Goal: Information Seeking & Learning: Learn about a topic

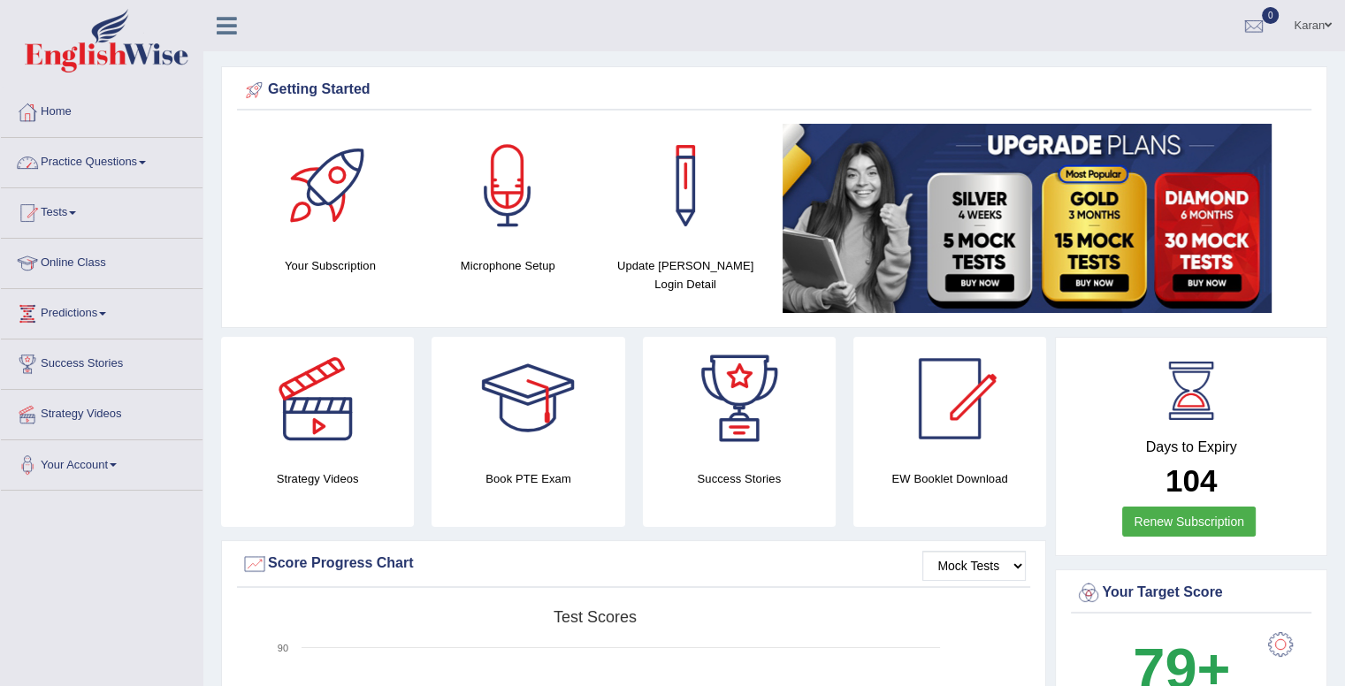
click at [113, 164] on link "Practice Questions" at bounding box center [102, 160] width 202 height 44
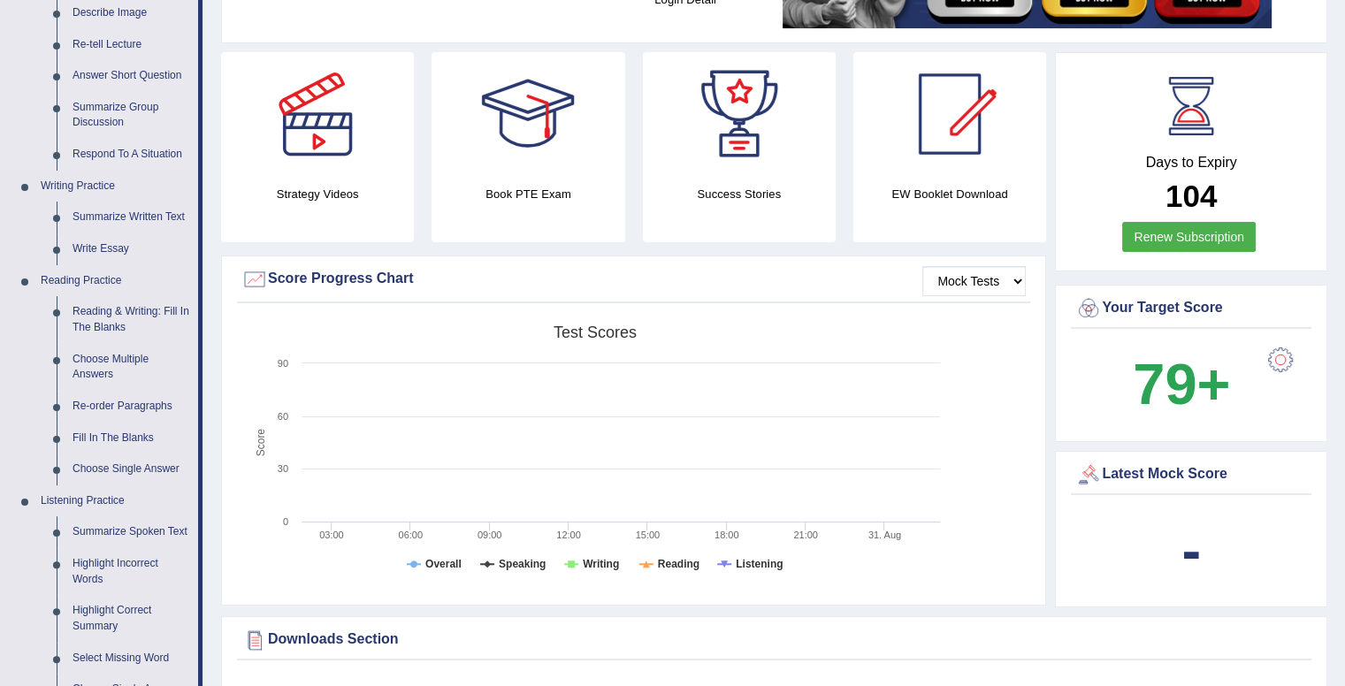
scroll to position [246, 0]
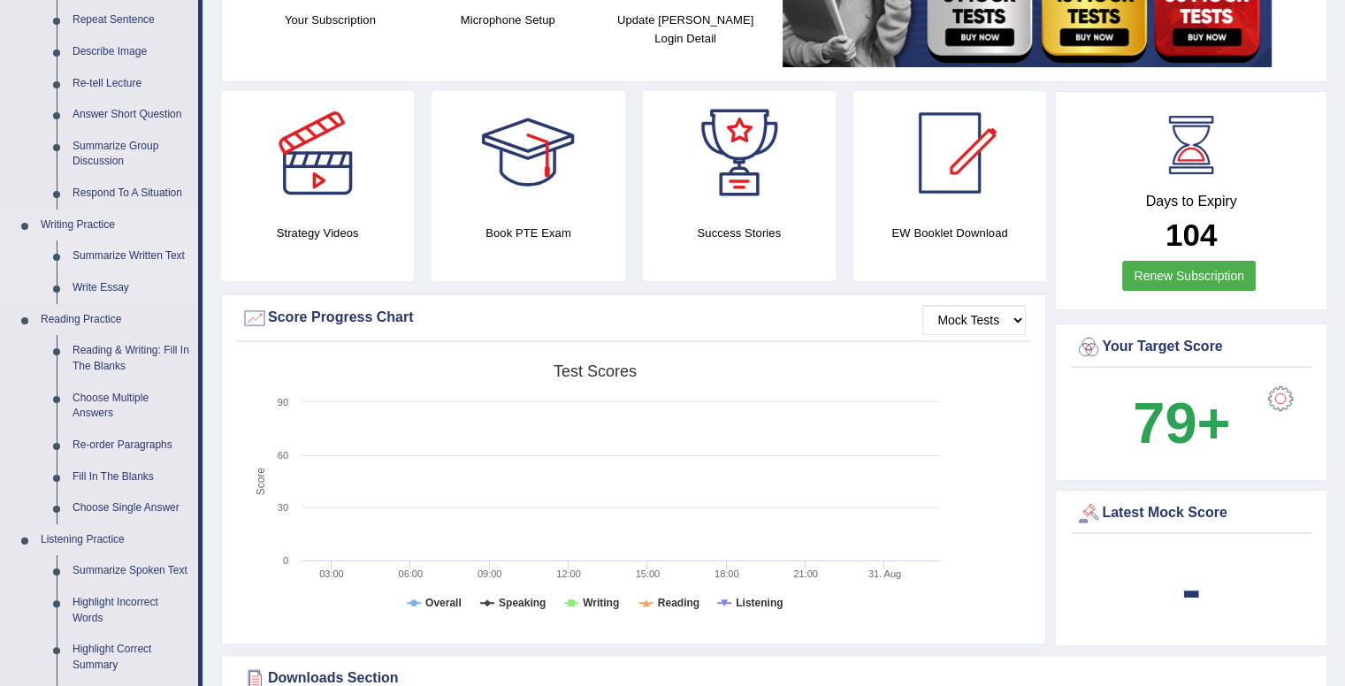
click at [104, 253] on link "Summarize Written Text" at bounding box center [132, 257] width 134 height 32
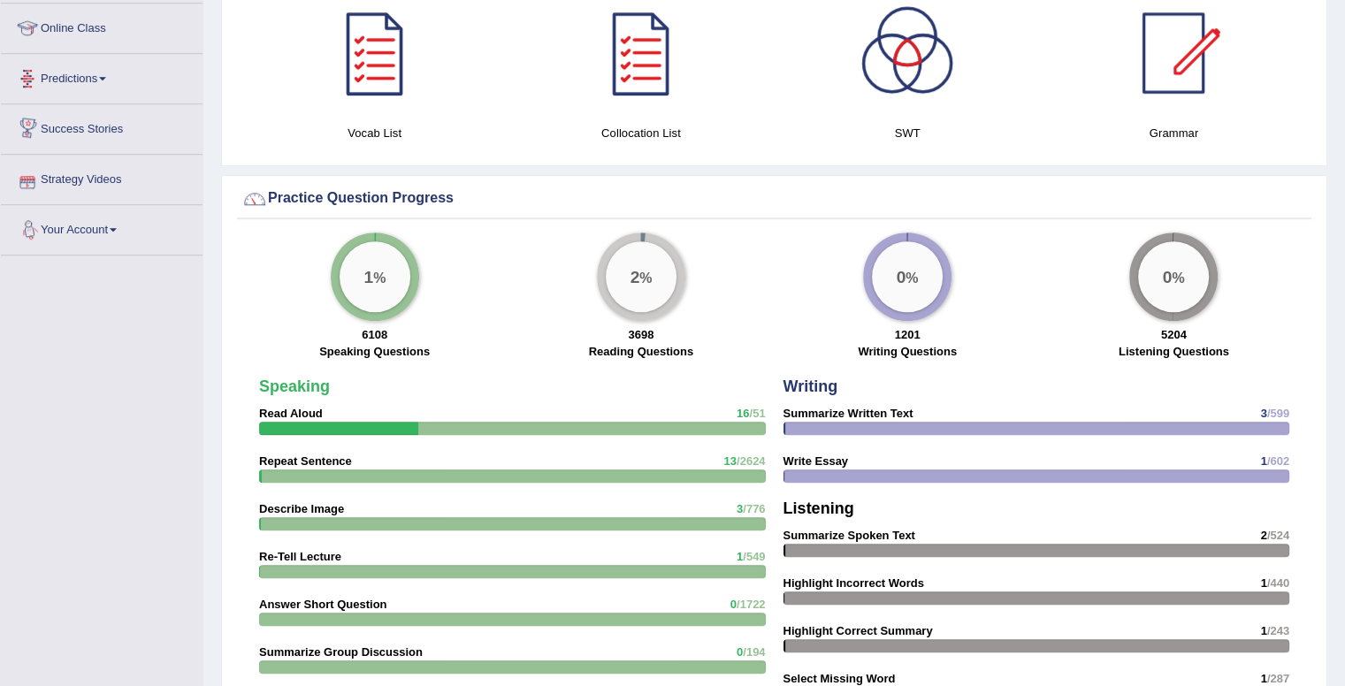
scroll to position [1138, 0]
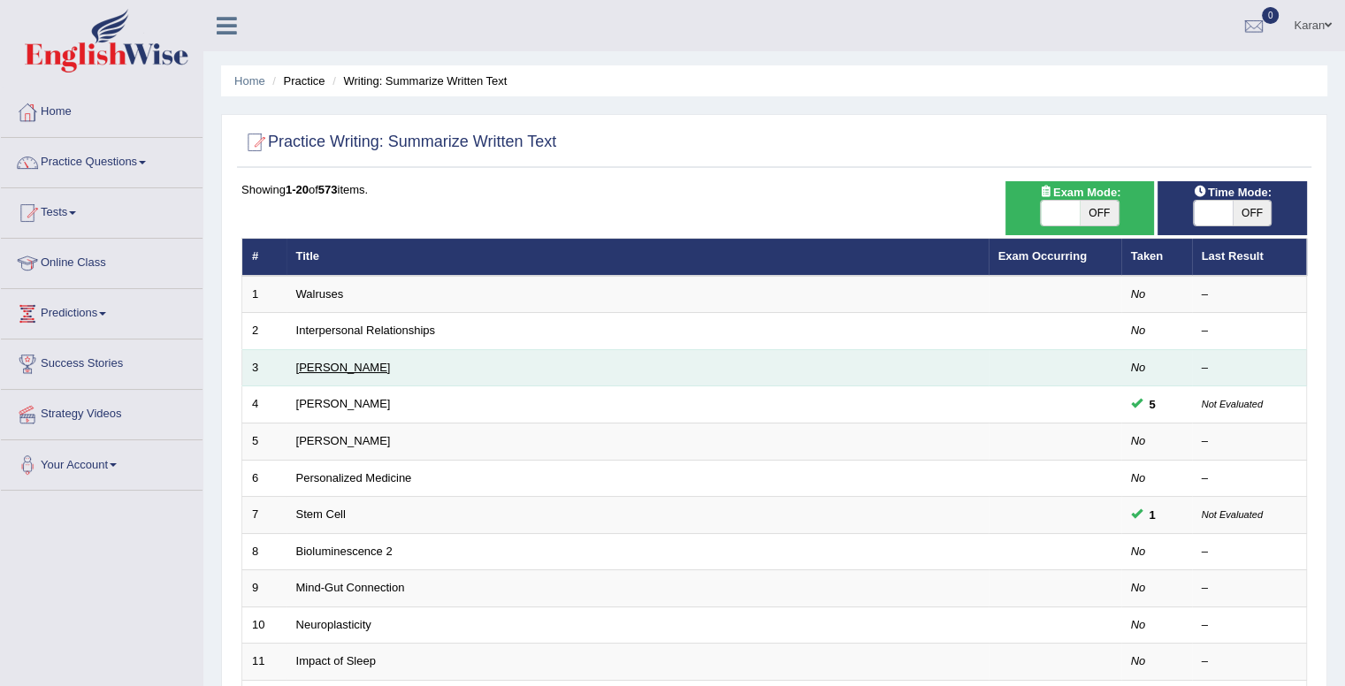
click at [343, 367] on link "Rosalid Franklin" at bounding box center [343, 367] width 95 height 13
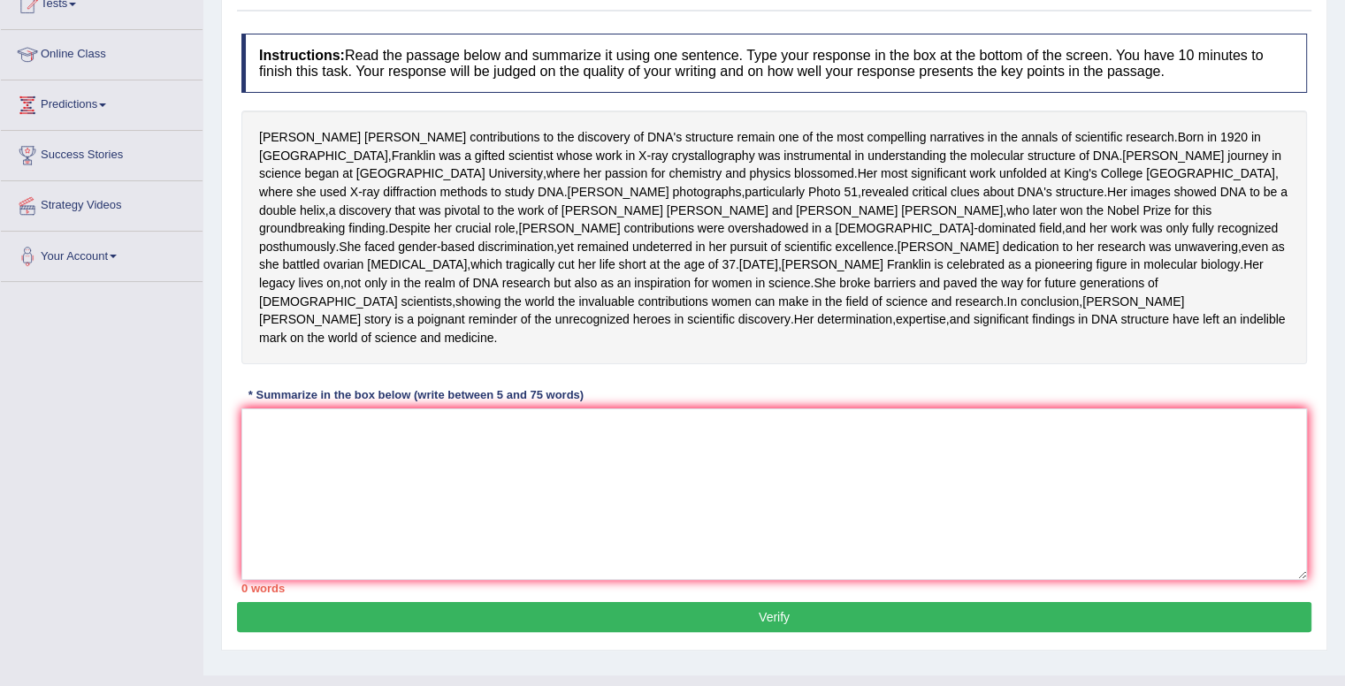
scroll to position [216, 0]
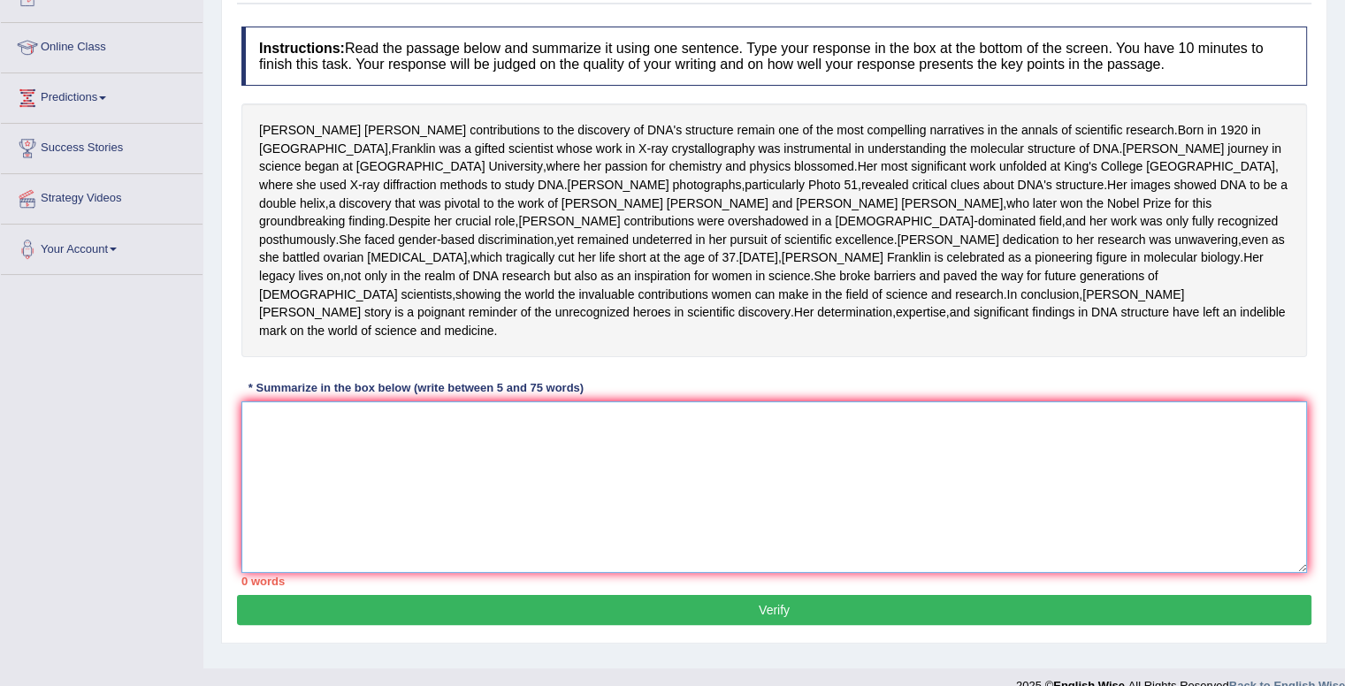
click at [386, 504] on textarea at bounding box center [774, 488] width 1066 height 172
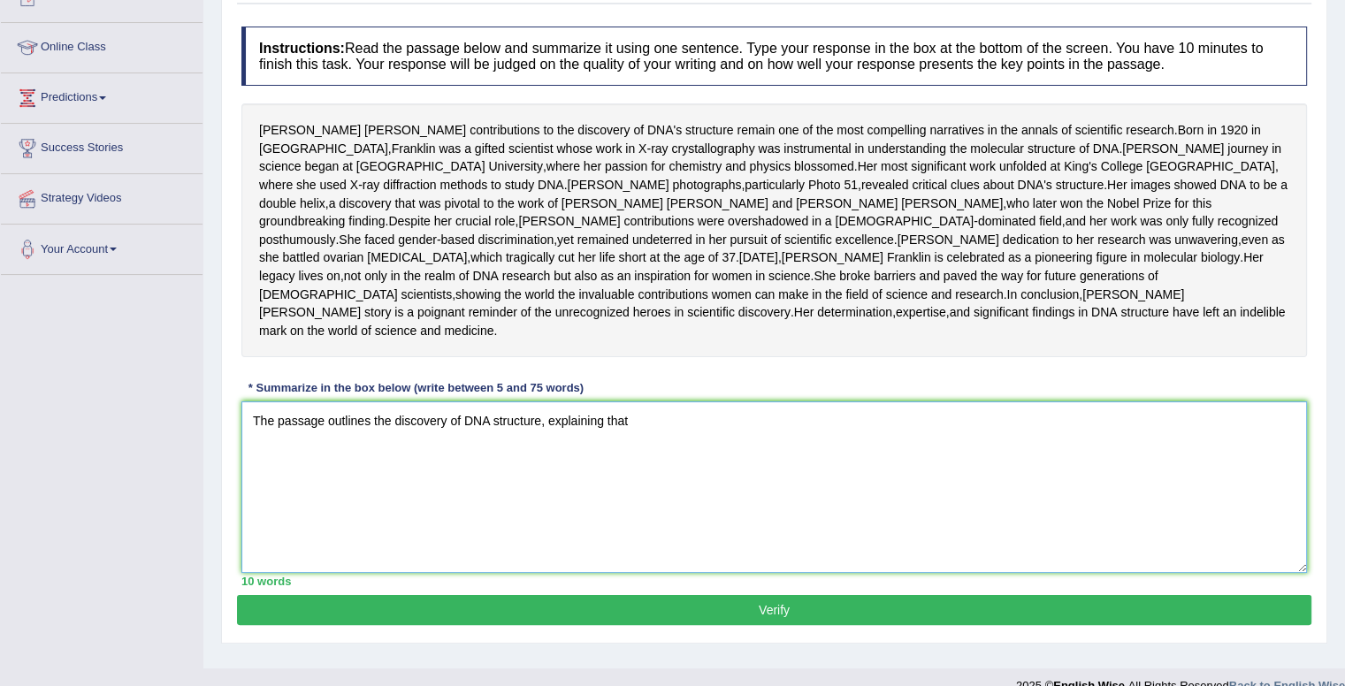
click at [540, 491] on textarea "The passage outlines the discovery of DNA structure, explaining that" at bounding box center [774, 488] width 1066 height 172
click at [388, 494] on textarea "The passage outlines the discovery of DNA structure, explaining that" at bounding box center [774, 488] width 1066 height 172
click at [697, 495] on textarea "The passage outlines the journey of discovery of DNA structure, explaining that" at bounding box center [774, 488] width 1066 height 172
click at [517, 489] on textarea "The passage outlines the journey of discovery of DNA structure, explaining that…" at bounding box center [774, 488] width 1066 height 172
click at [835, 488] on textarea "The passage outlines the journey of discovering the DNA structure, explaining t…" at bounding box center [774, 488] width 1066 height 172
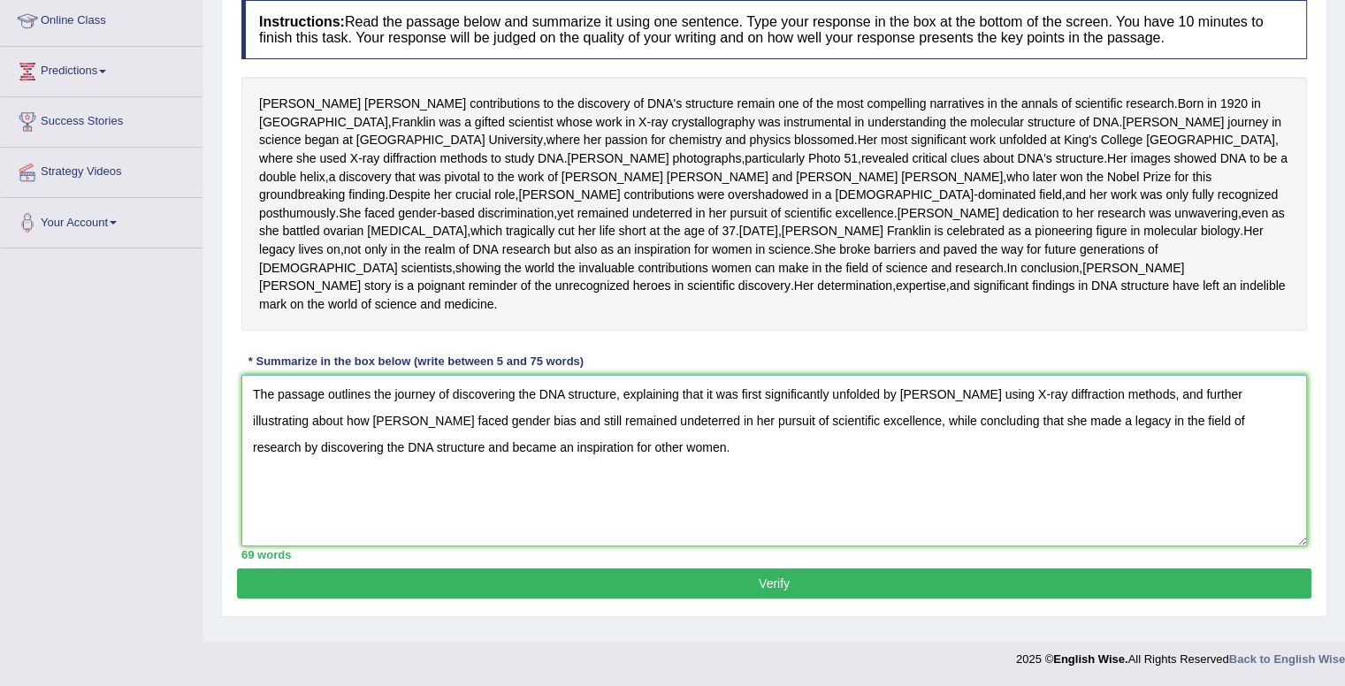
scroll to position [301, 0]
type textarea "The passage outlines the journey of discovering the DNA structure, explaining t…"
click at [655, 599] on button "Verify" at bounding box center [774, 584] width 1075 height 30
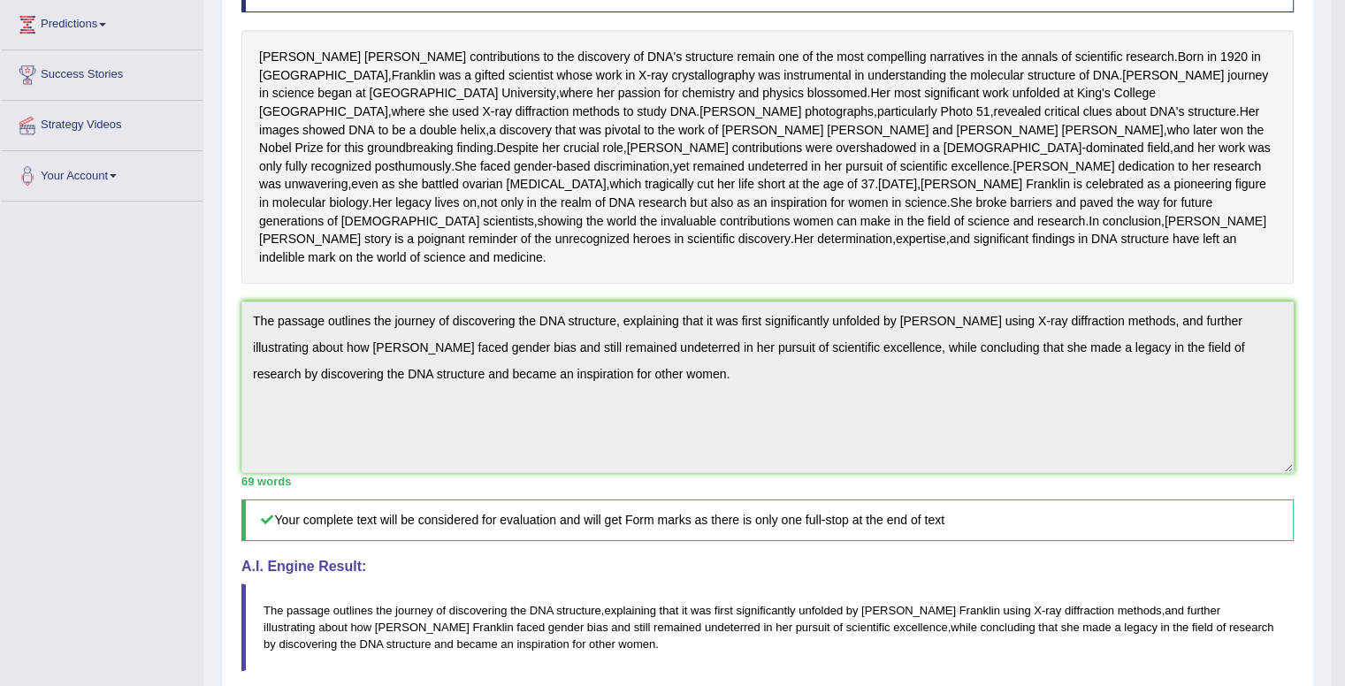
scroll to position [0, 0]
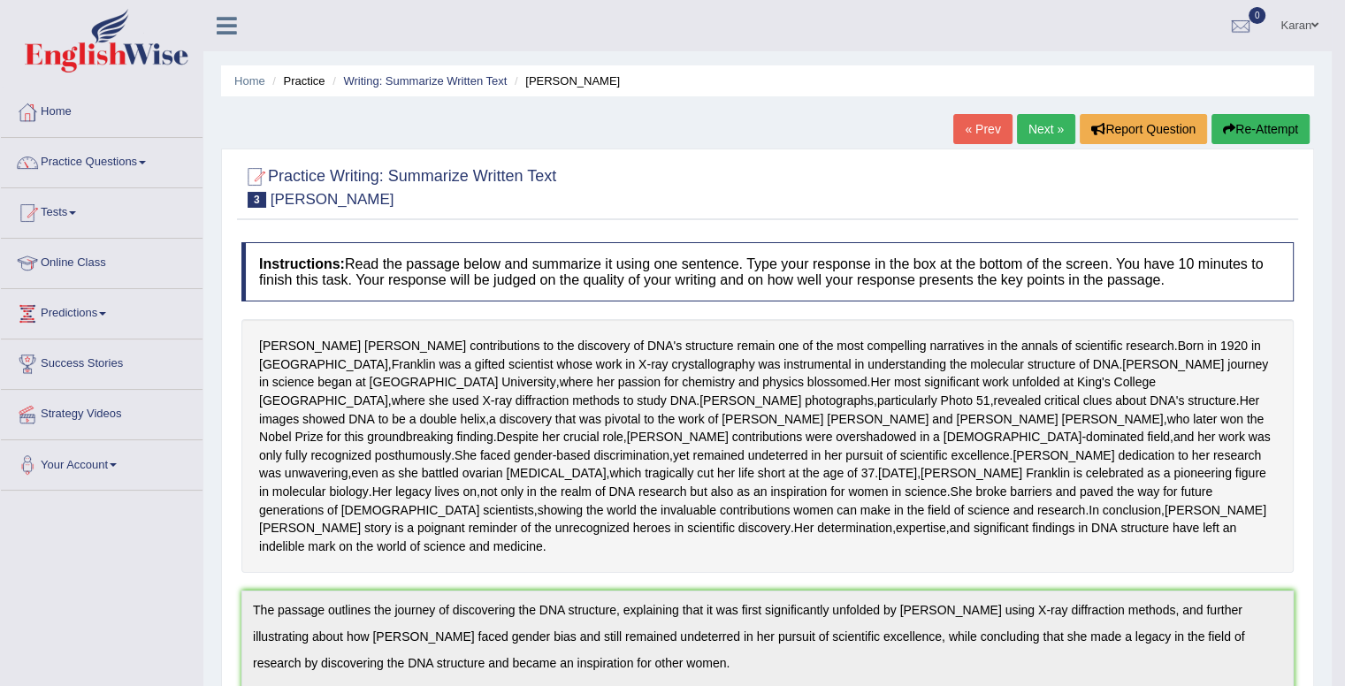
click at [1030, 128] on link "Next »" at bounding box center [1046, 129] width 58 height 30
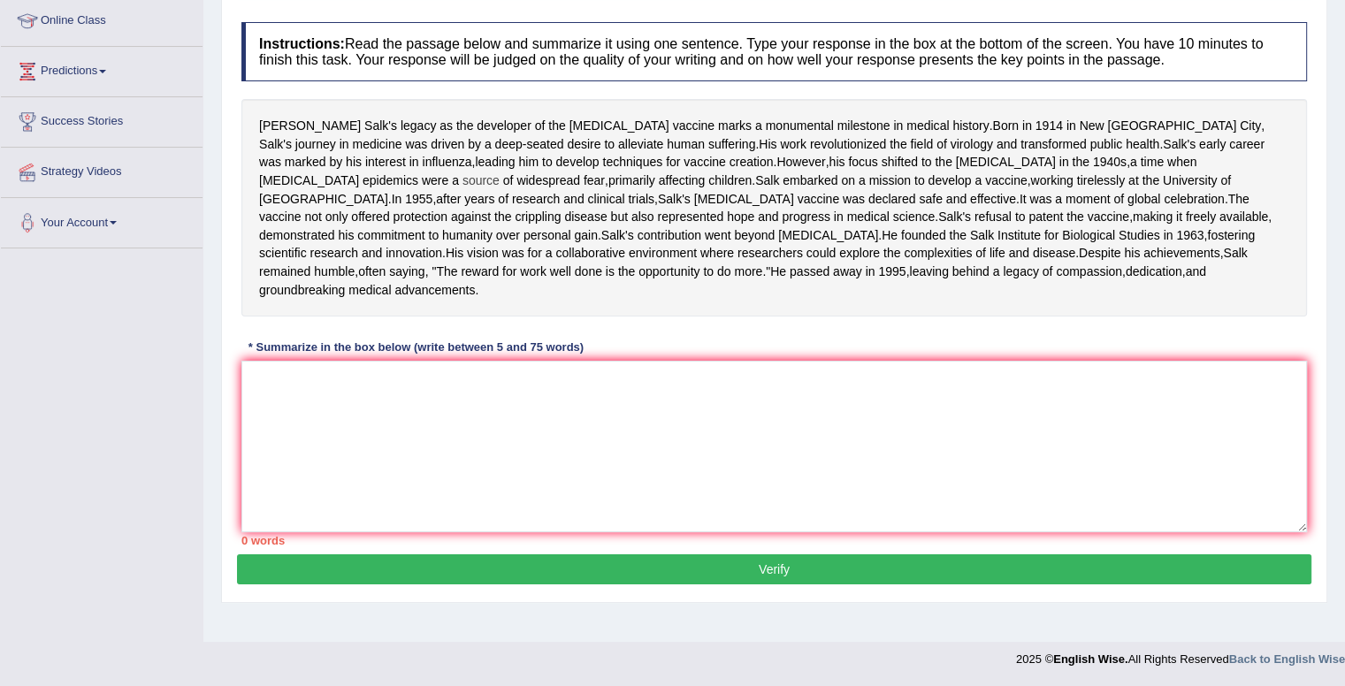
scroll to position [304, 0]
click at [379, 415] on textarea at bounding box center [774, 447] width 1066 height 172
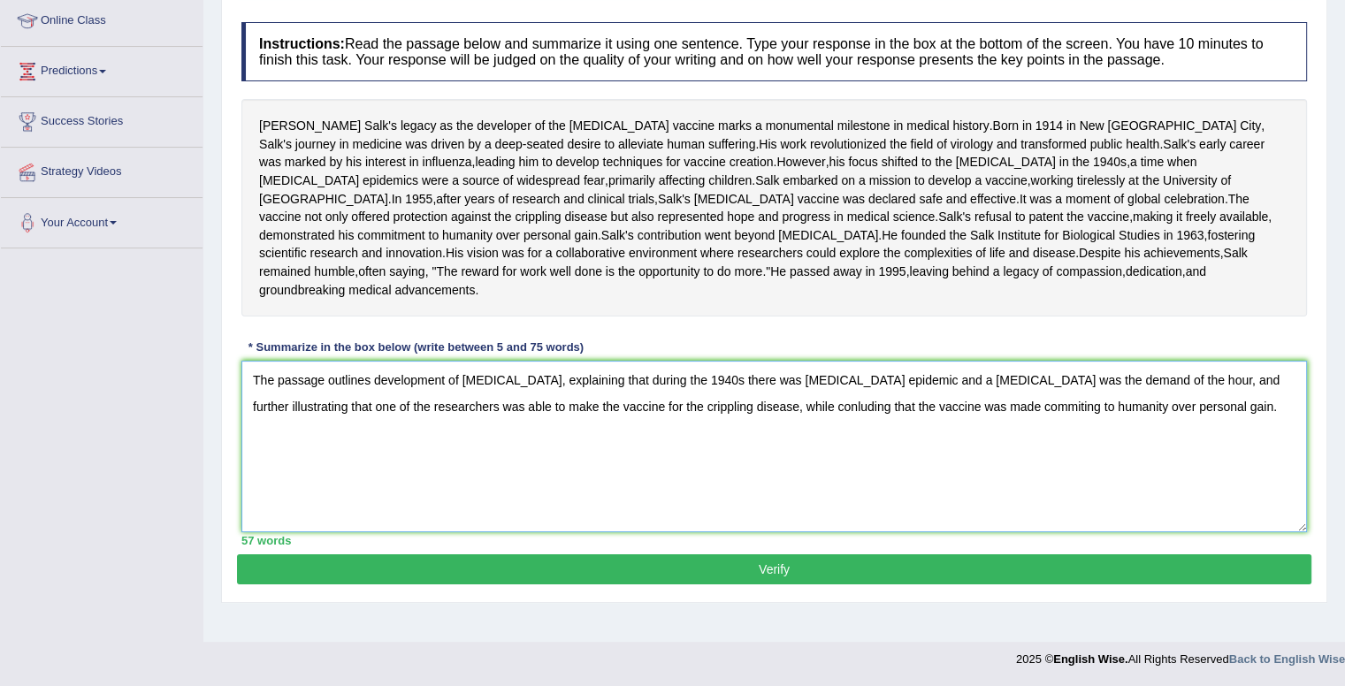
type textarea "The passage outlines development of polio vaccine, explaining that during the 1…"
click at [594, 585] on button "Verify" at bounding box center [774, 570] width 1075 height 30
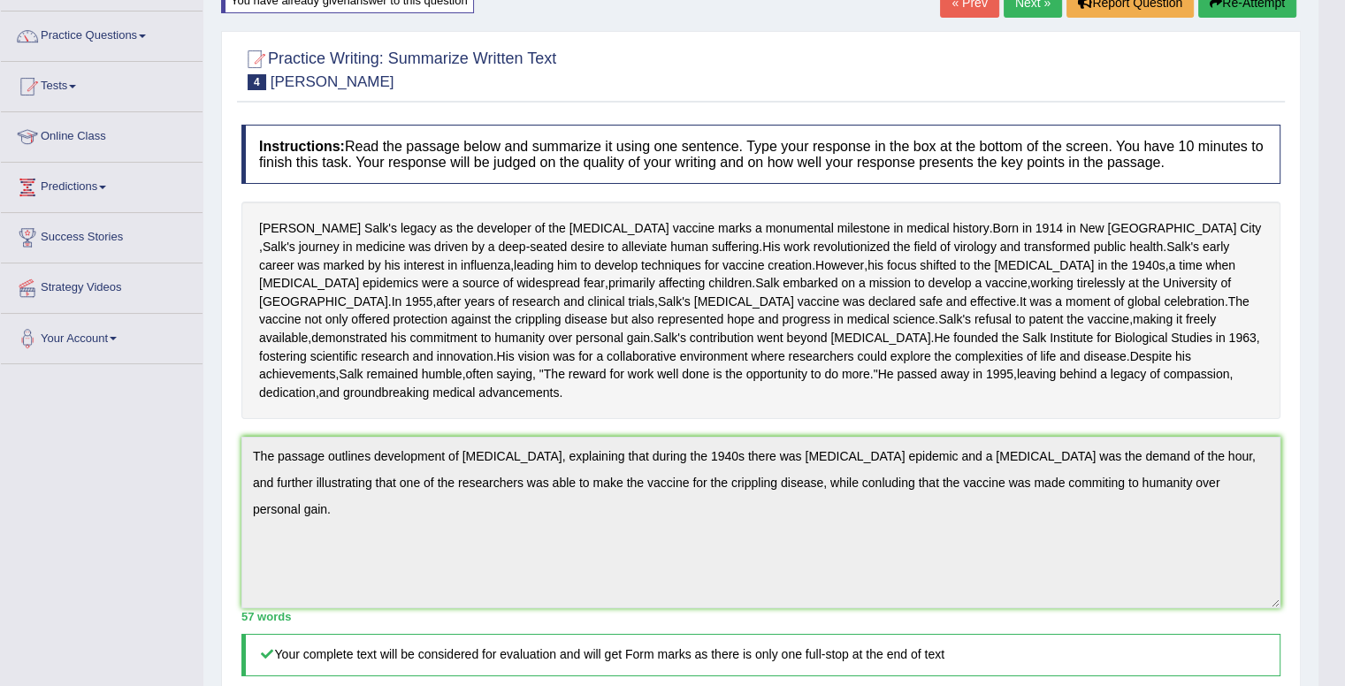
scroll to position [0, 0]
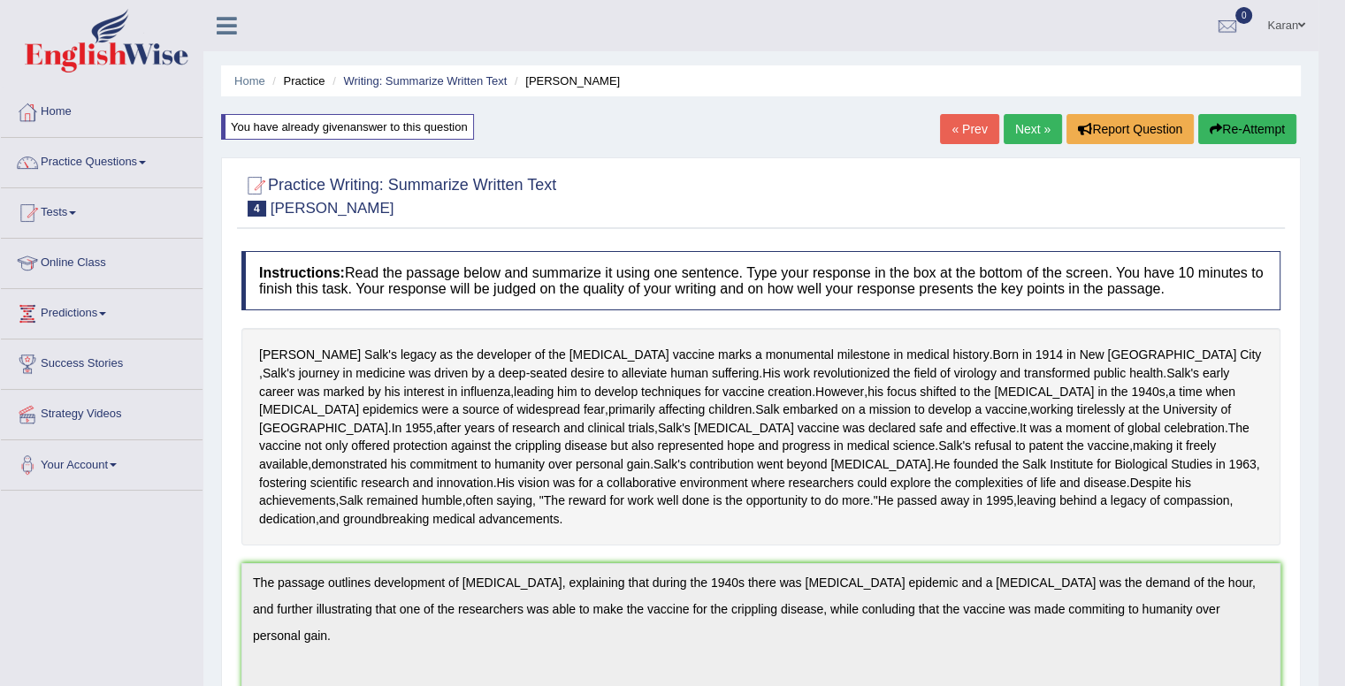
click at [1024, 135] on link "Next »" at bounding box center [1033, 129] width 58 height 30
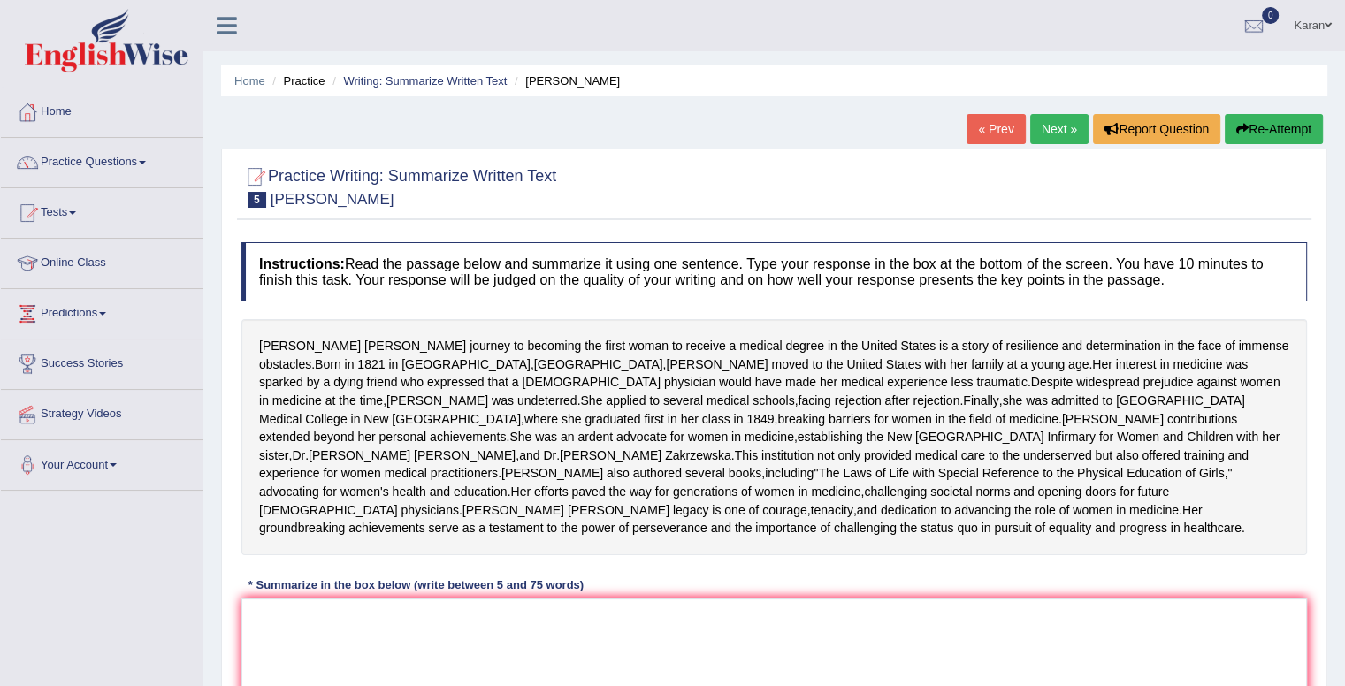
click at [1008, 128] on link "« Prev" at bounding box center [996, 129] width 58 height 30
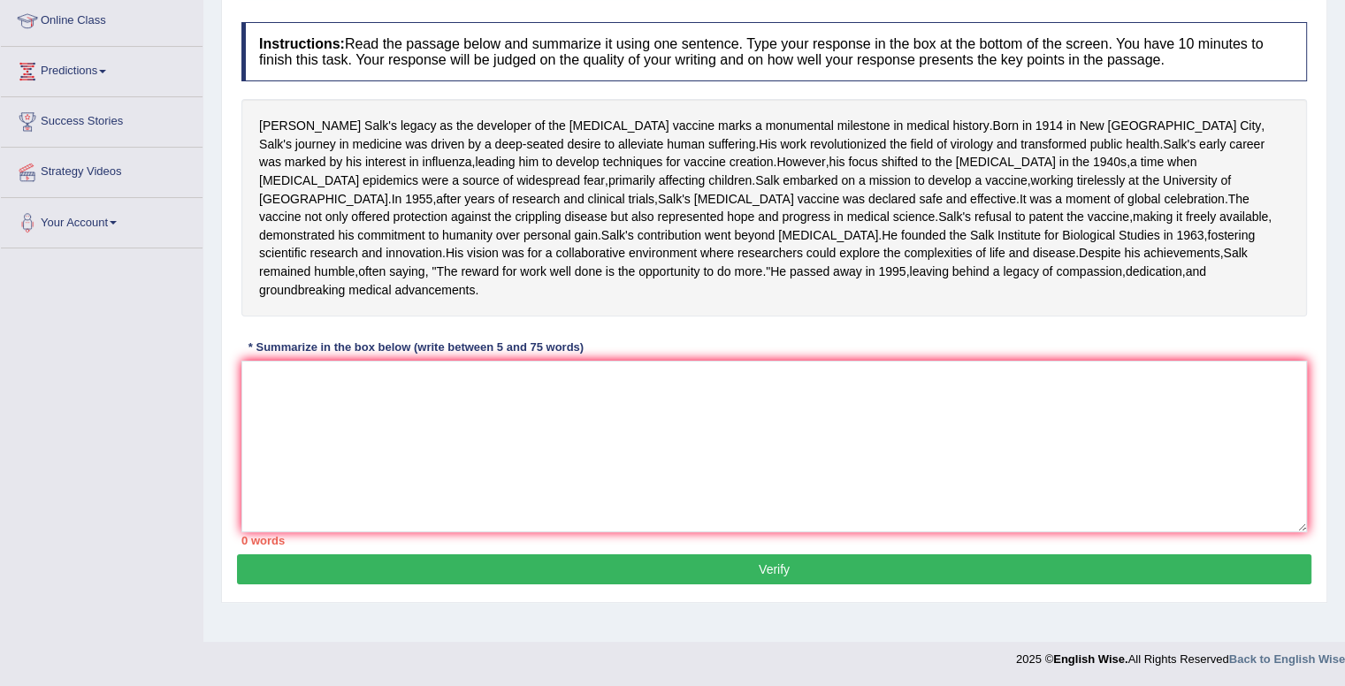
scroll to position [304, 0]
click at [413, 402] on textarea at bounding box center [774, 447] width 1066 height 172
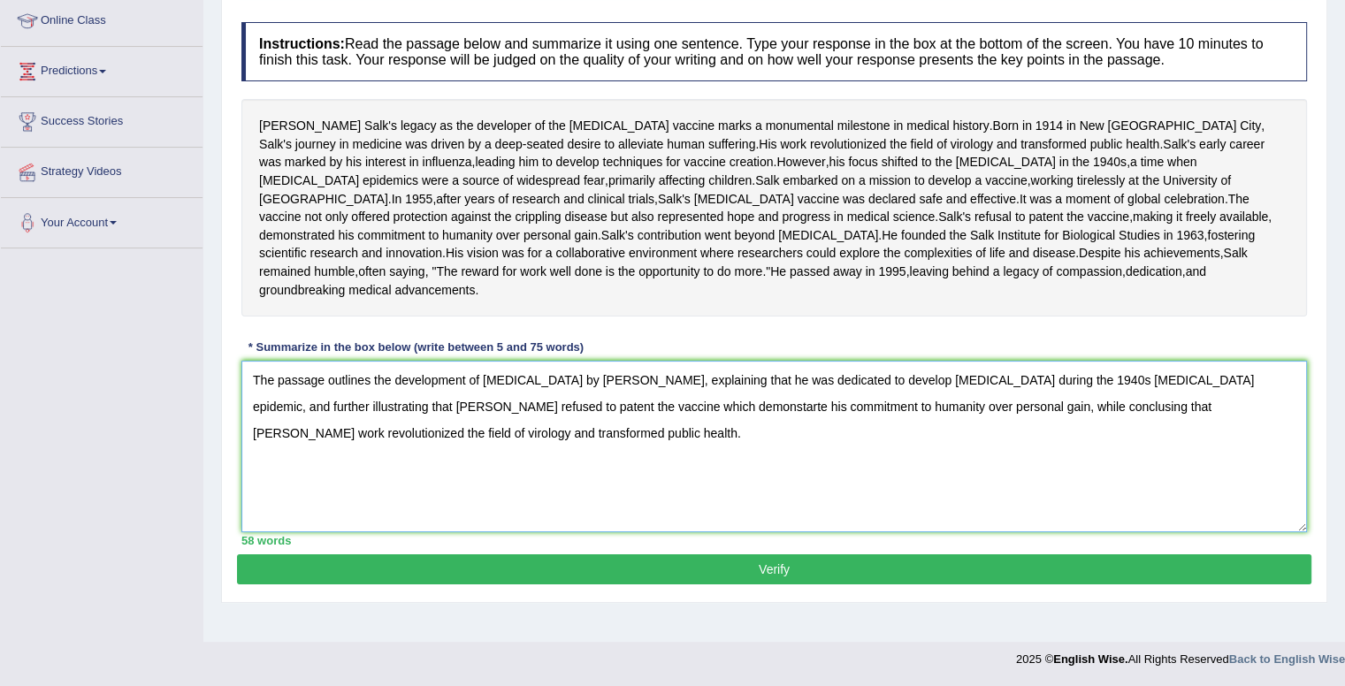
type textarea "The passage outlines the development of [MEDICAL_DATA] by [PERSON_NAME], explai…"
click at [488, 555] on div "Instructions: Read the passage below and summarize it using one sentence. Type …" at bounding box center [774, 283] width 1075 height 541
click at [494, 585] on button "Verify" at bounding box center [774, 570] width 1075 height 30
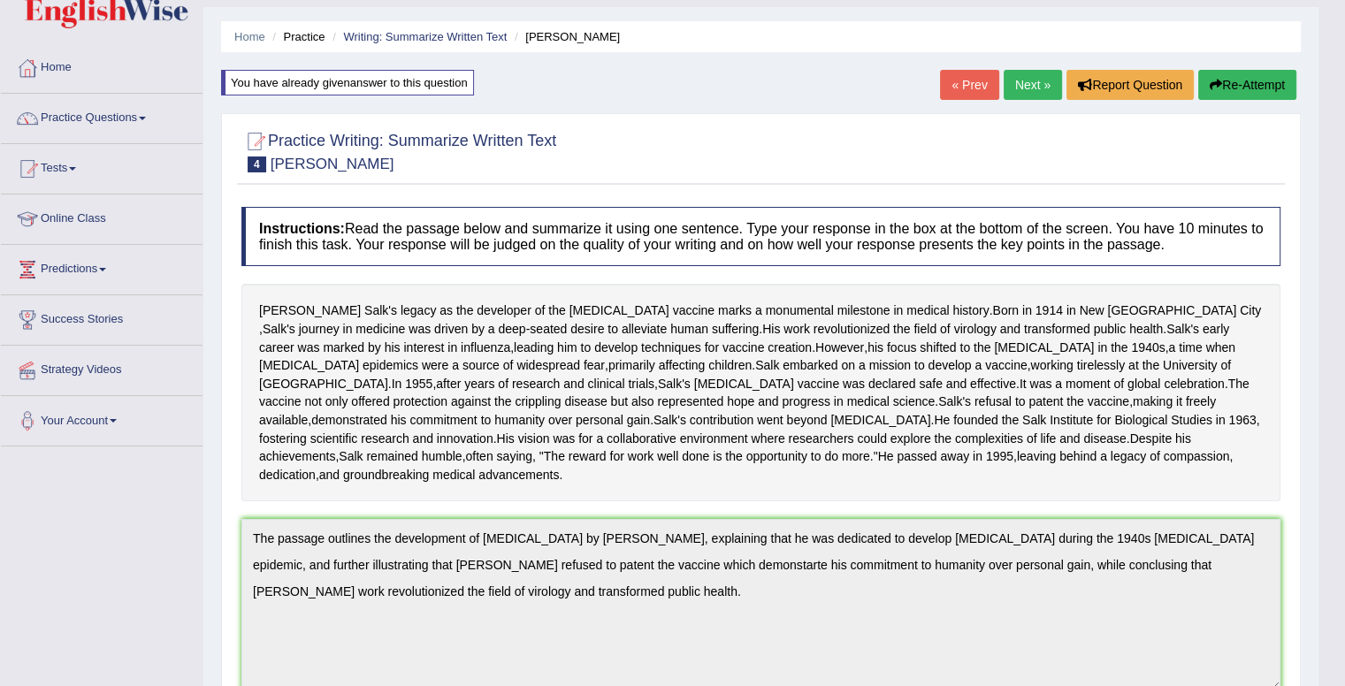
scroll to position [0, 0]
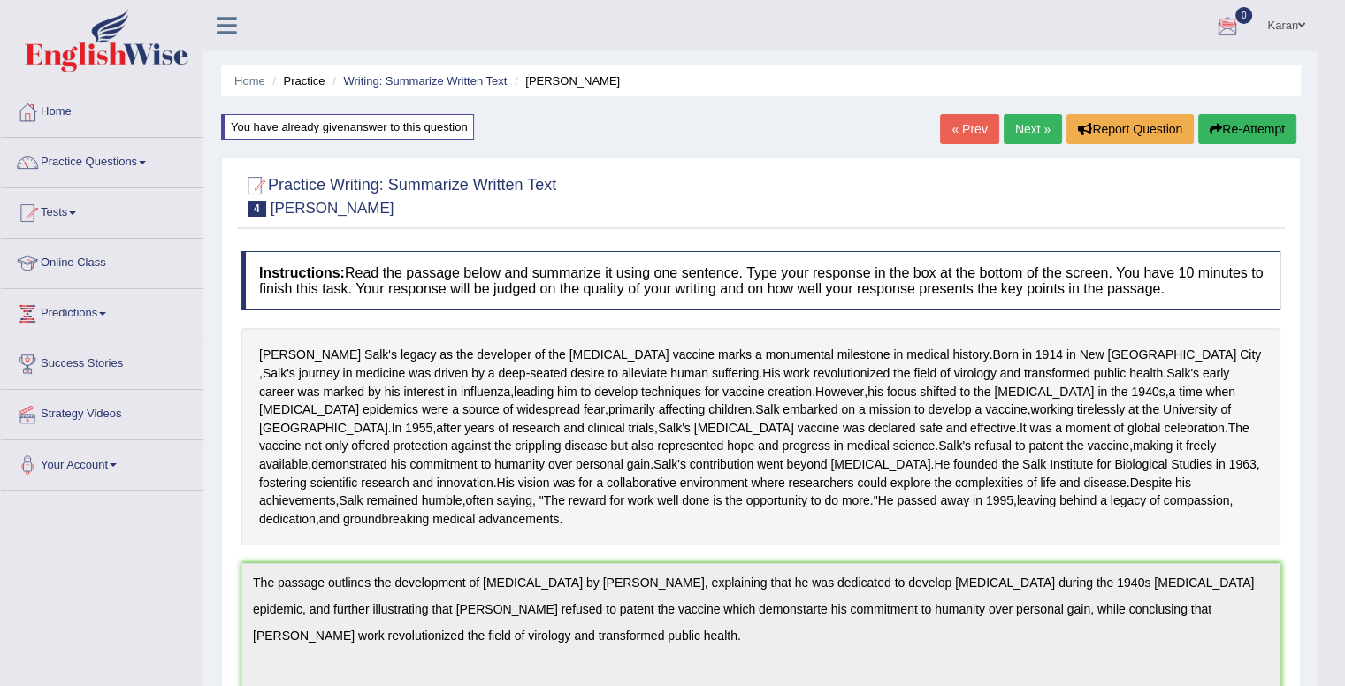
click at [1260, 136] on button "Re-Attempt" at bounding box center [1248, 129] width 98 height 30
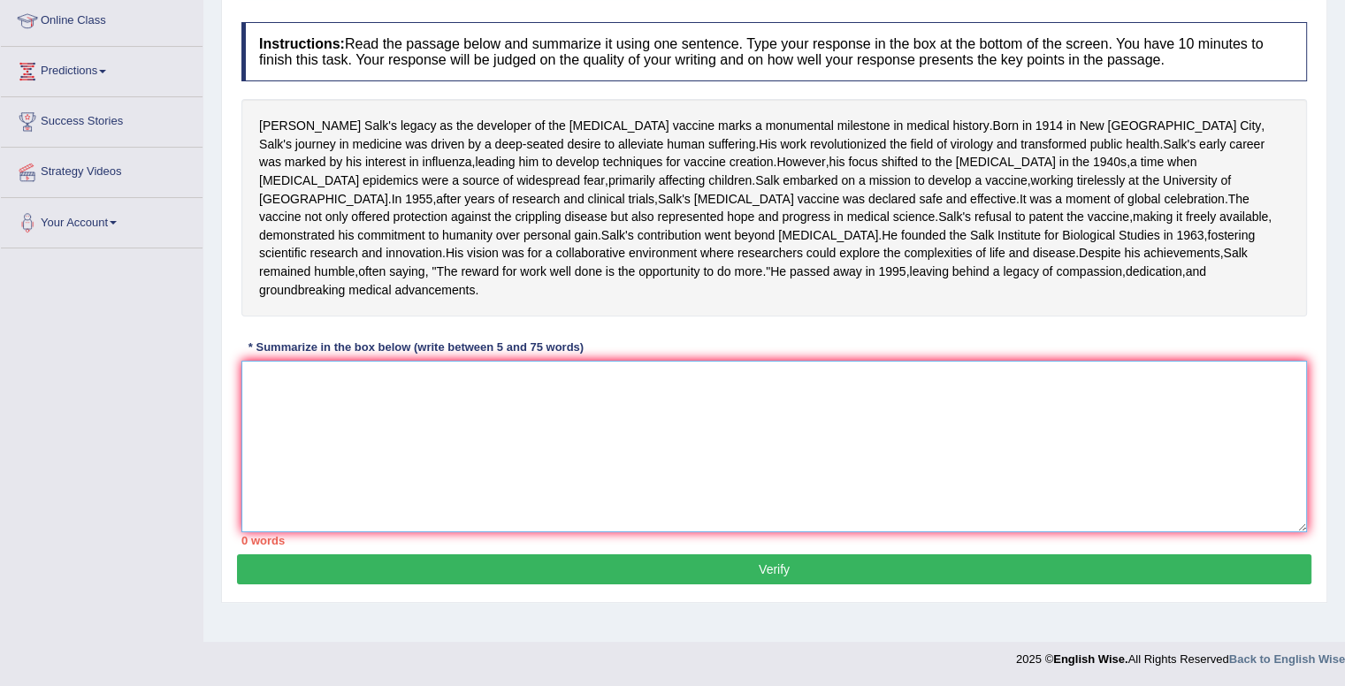
click at [703, 427] on textarea at bounding box center [774, 447] width 1066 height 172
paste textarea "The passage outlines the development of [MEDICAL_DATA] by [PERSON_NAME], explai…"
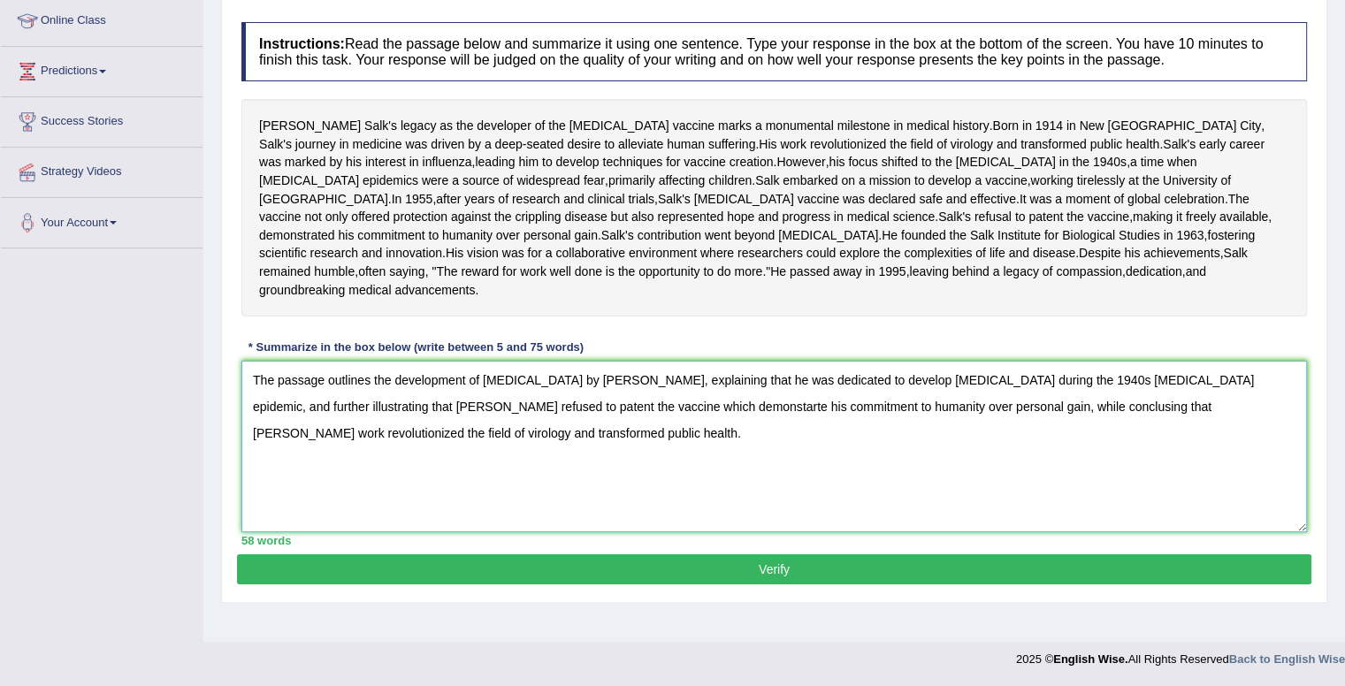
click at [889, 435] on textarea "The passage outlines the development of [MEDICAL_DATA] by [PERSON_NAME], explai…" at bounding box center [774, 447] width 1066 height 172
click at [535, 432] on textarea "The passage outlines the development of [MEDICAL_DATA] by [PERSON_NAME], explai…" at bounding box center [774, 447] width 1066 height 172
click at [482, 471] on textarea "The passage outlines the development of [MEDICAL_DATA] by [PERSON_NAME], explai…" at bounding box center [774, 447] width 1066 height 172
type textarea "The passage outlines the development of [MEDICAL_DATA] by [PERSON_NAME], explai…"
click at [523, 585] on button "Verify" at bounding box center [774, 570] width 1075 height 30
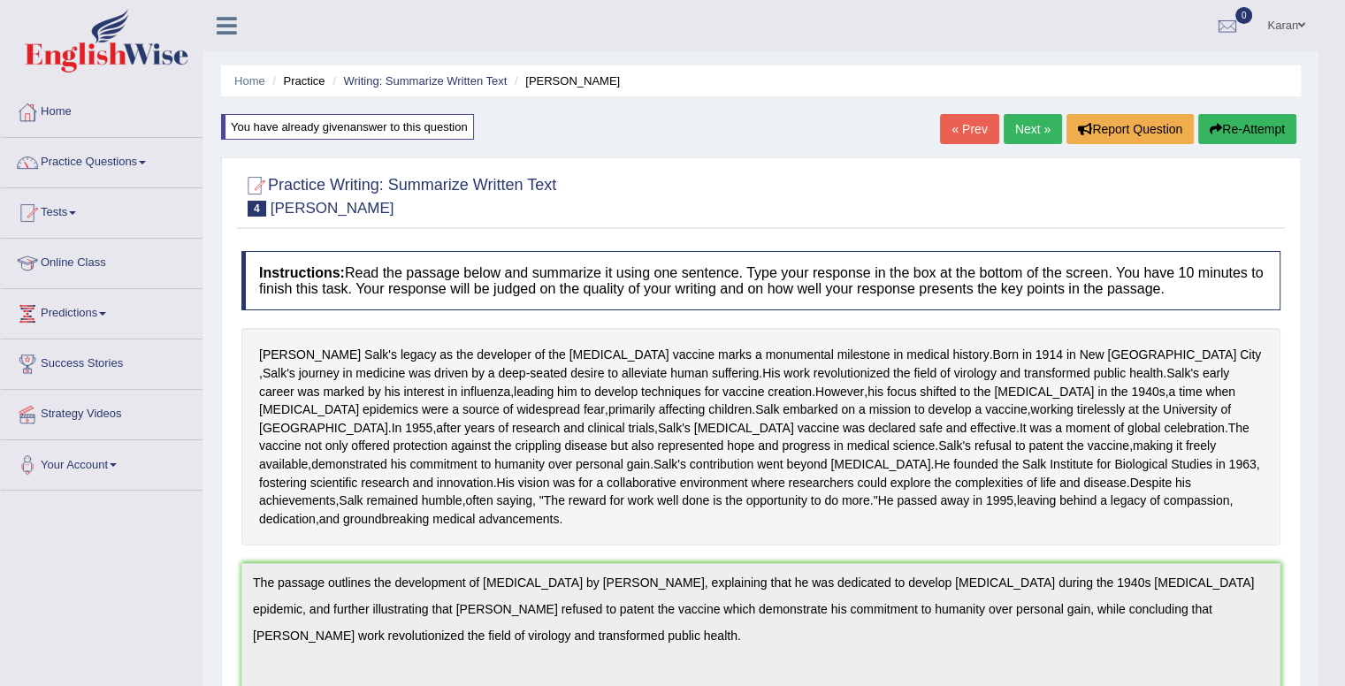
click at [1020, 135] on link "Next »" at bounding box center [1033, 129] width 58 height 30
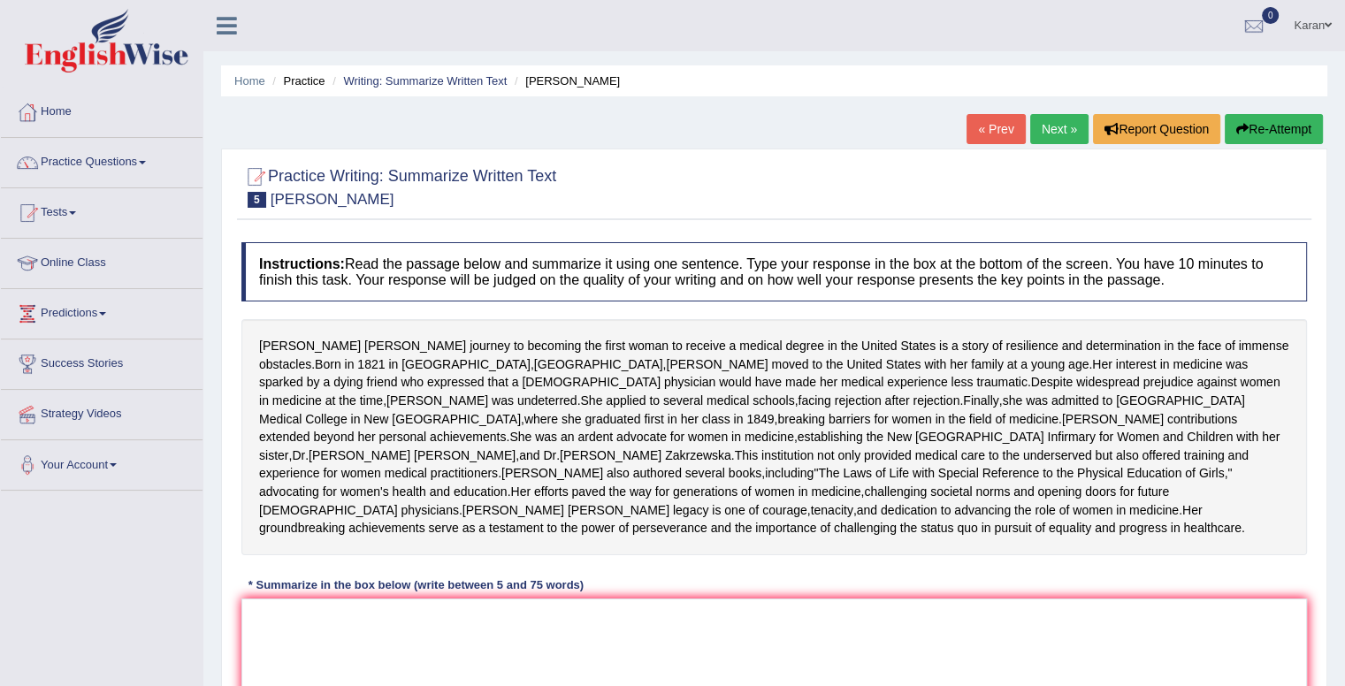
click at [414, 88] on li "Writing: Summarize Written Text" at bounding box center [417, 81] width 179 height 17
click at [414, 85] on link "Writing: Summarize Written Text" at bounding box center [425, 80] width 164 height 13
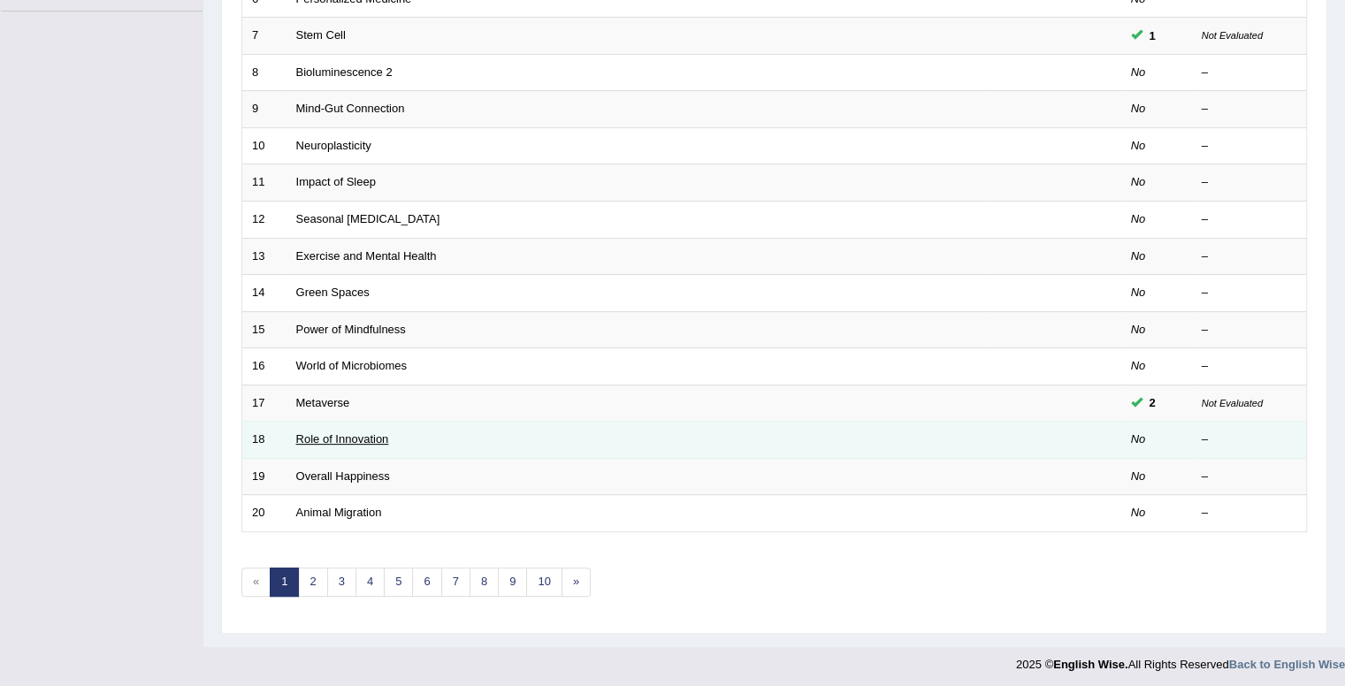
click at [322, 440] on link "Role of Innovation" at bounding box center [342, 439] width 93 height 13
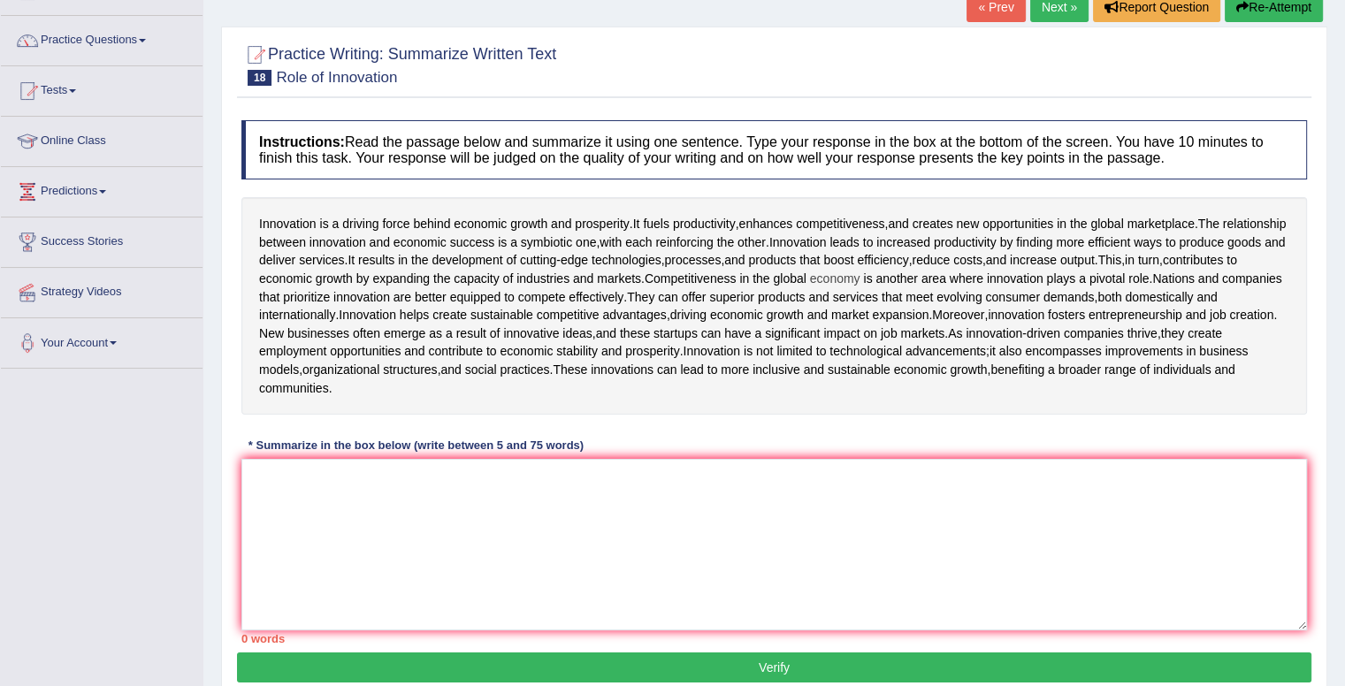
scroll to position [131, 0]
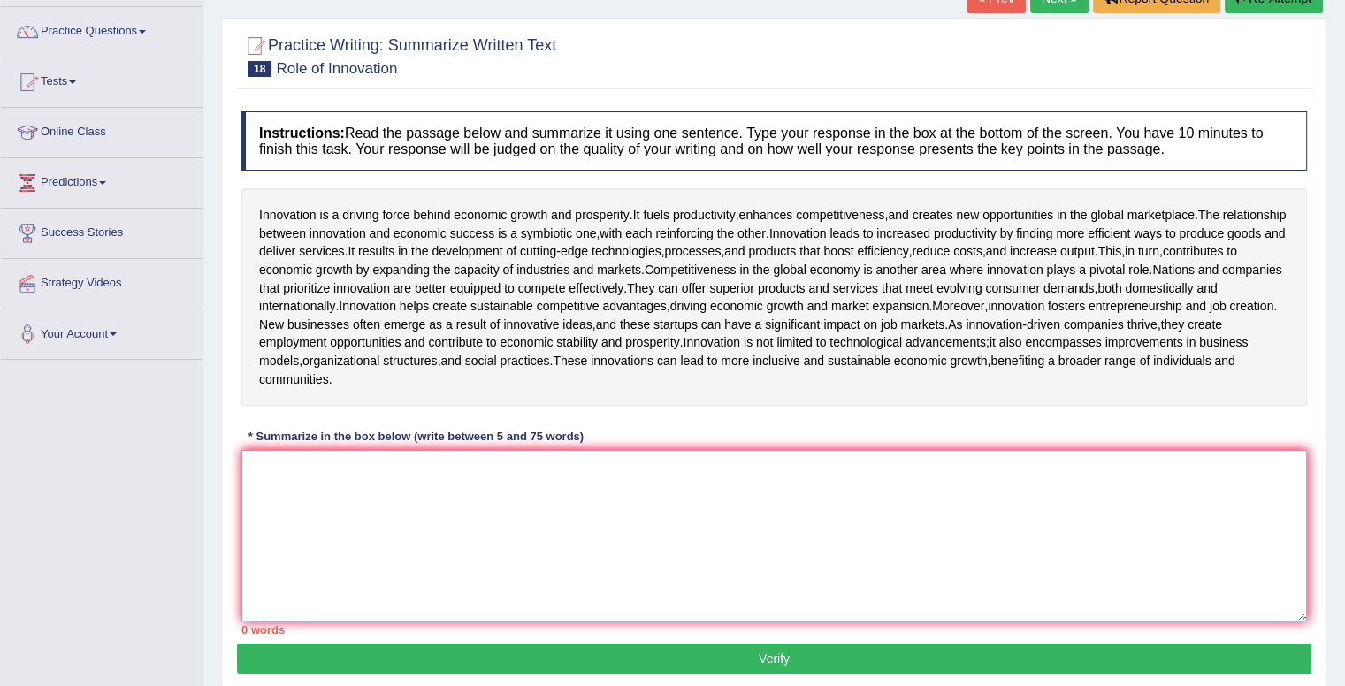
click at [421, 512] on textarea at bounding box center [774, 536] width 1066 height 172
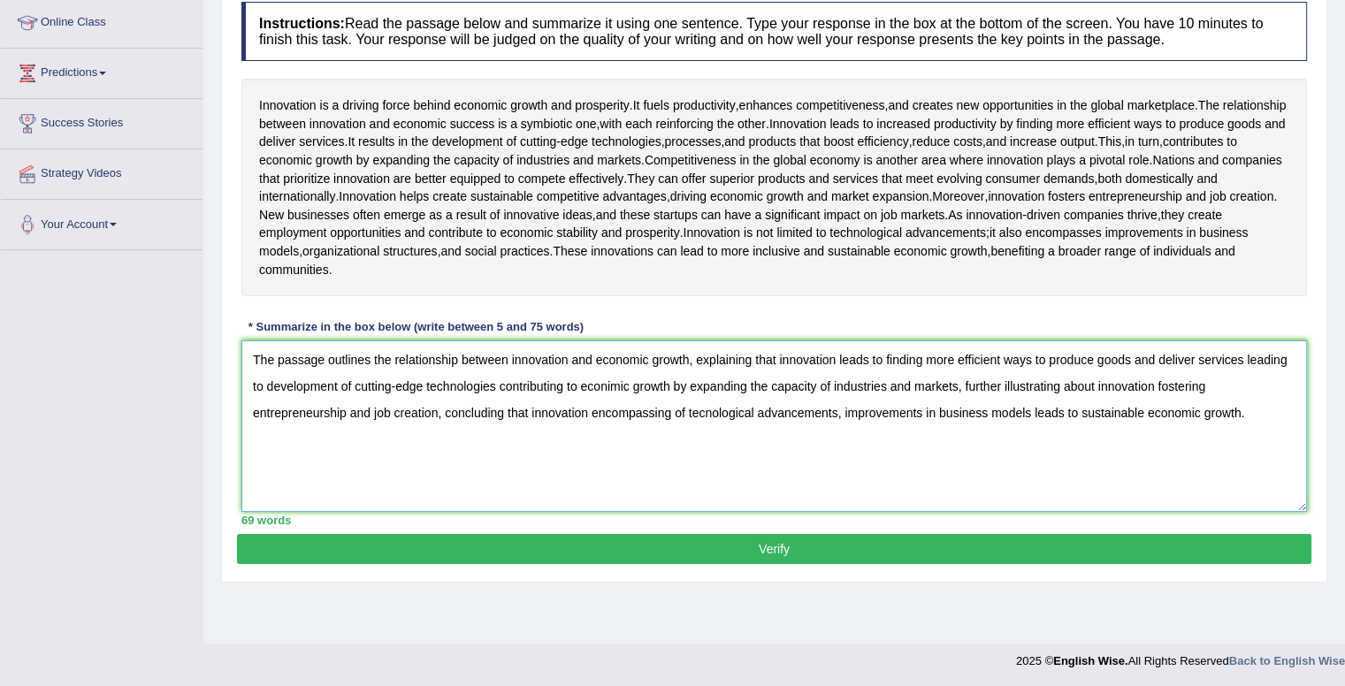
scroll to position [242, 0]
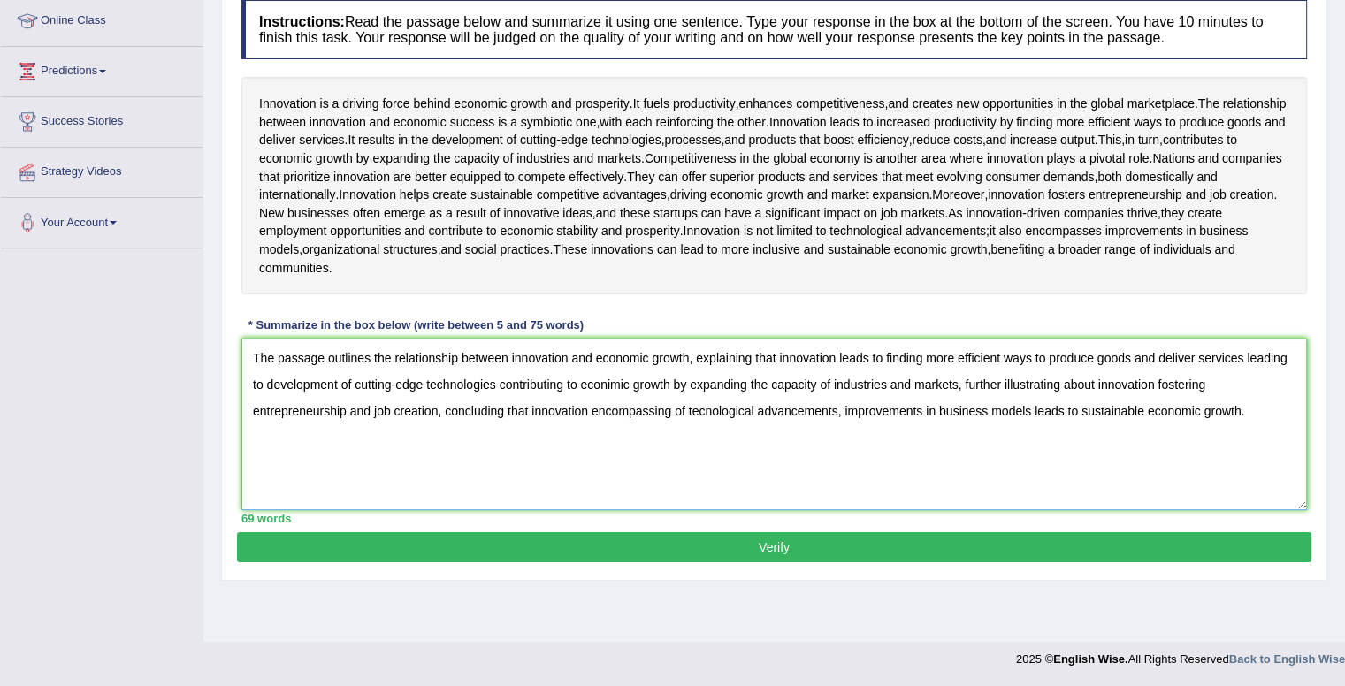
type textarea "The passage outlines the relationship between innovation and economic growth, e…"
click at [858, 563] on button "Verify" at bounding box center [774, 548] width 1075 height 30
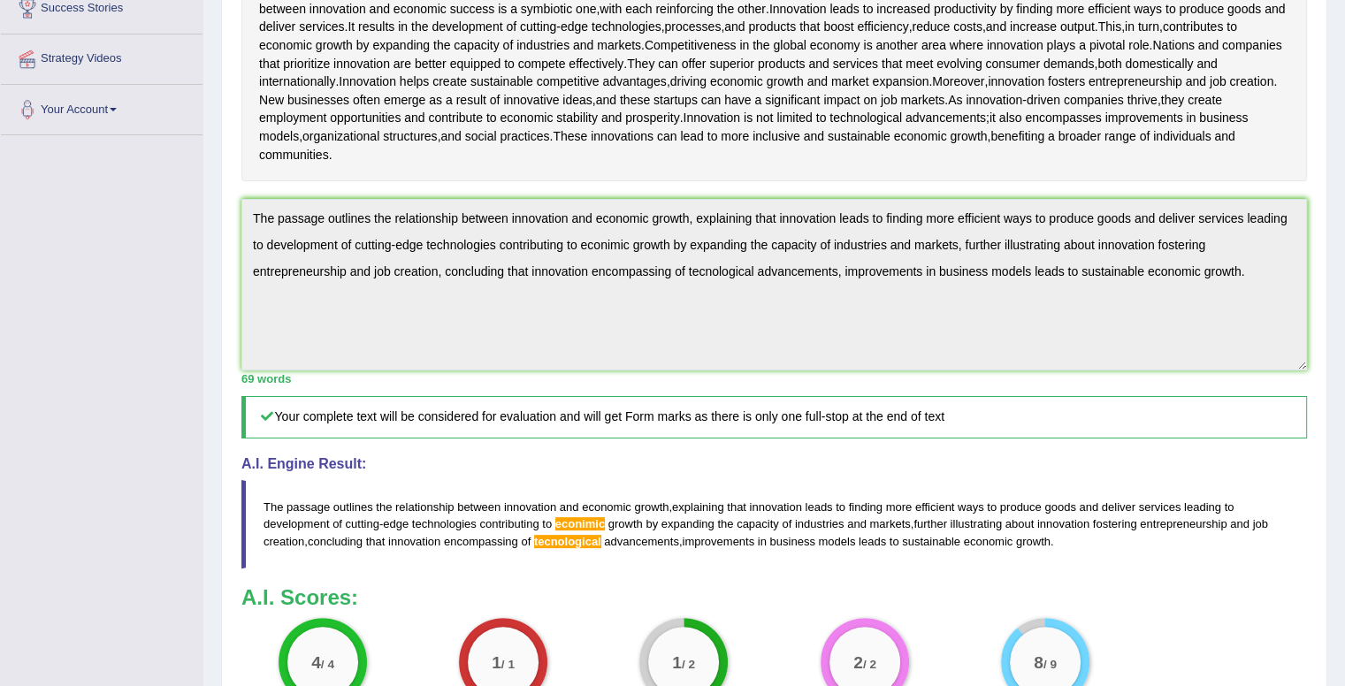
scroll to position [352, 0]
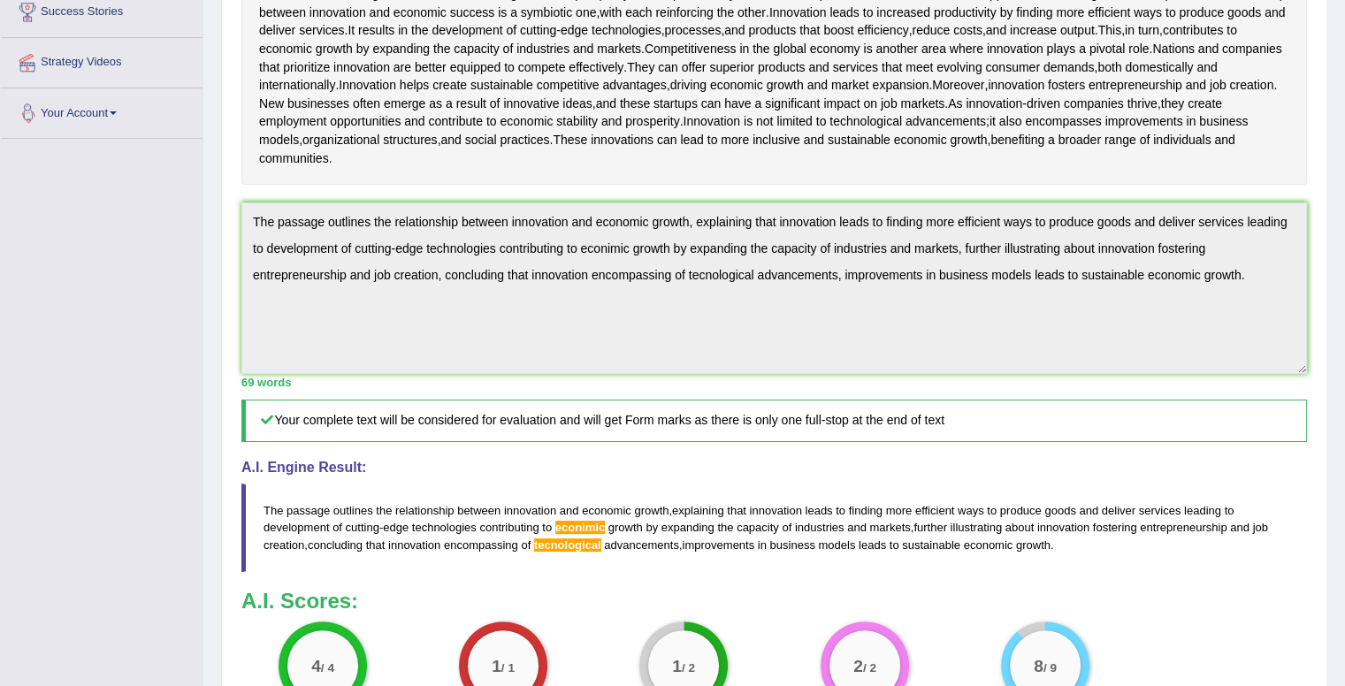
click at [0, 121] on div "Toggle navigation Home Practice Questions Speaking Practice Read Aloud Repeat S…" at bounding box center [672, 273] width 1345 height 1250
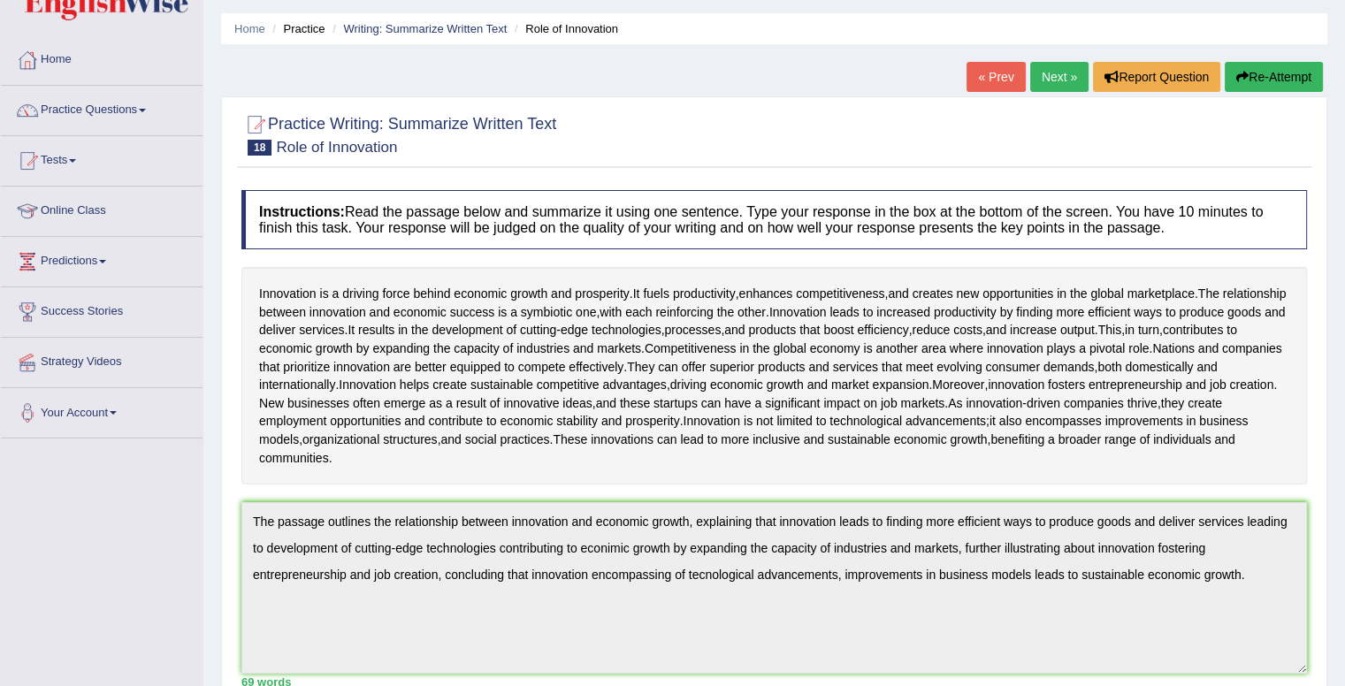
scroll to position [0, 0]
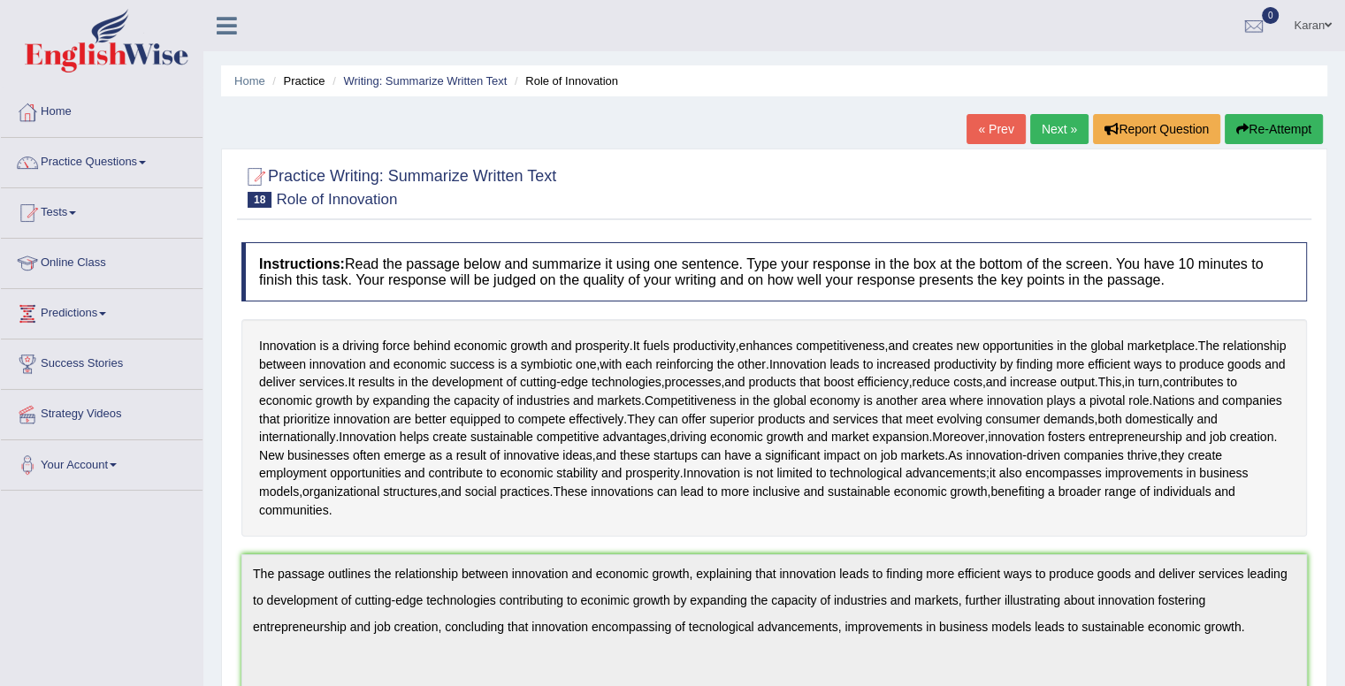
click at [1306, 136] on button "Re-Attempt" at bounding box center [1274, 129] width 98 height 30
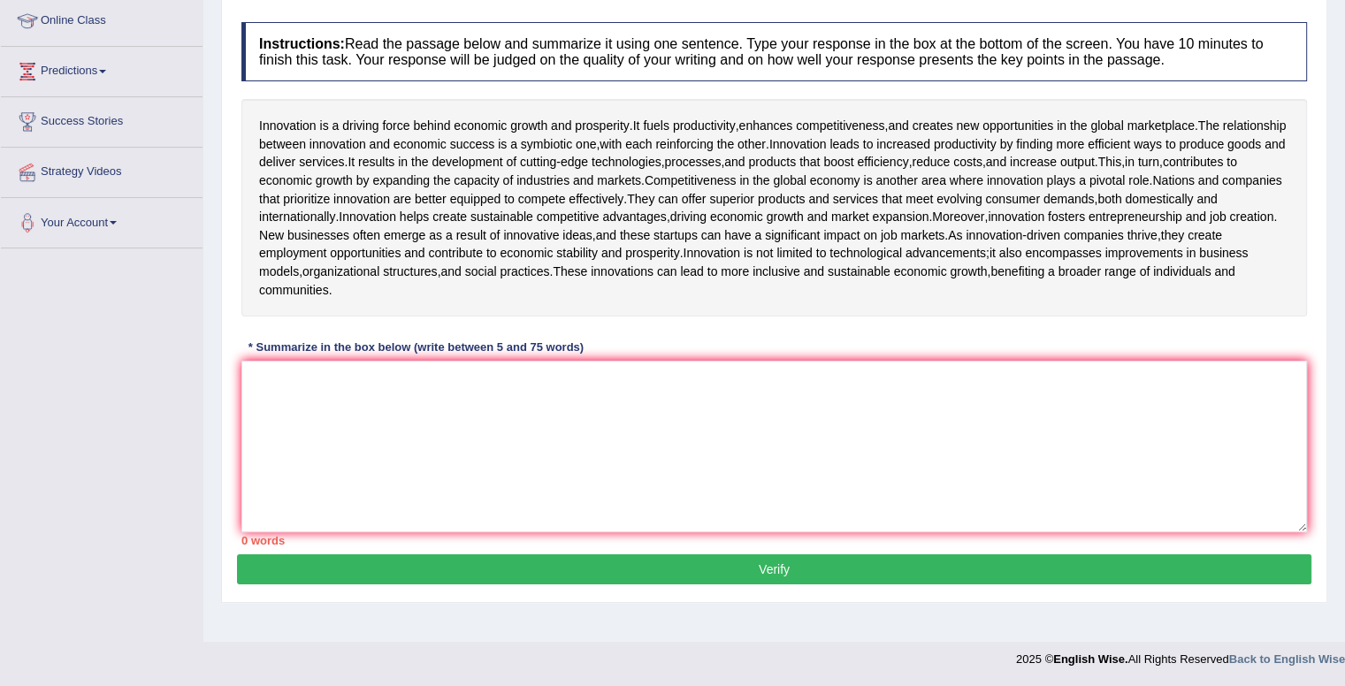
scroll to position [250, 0]
click at [606, 449] on textarea at bounding box center [774, 447] width 1066 height 172
paste textarea "The passage outlines the relationship between innovation and economic growth, e…"
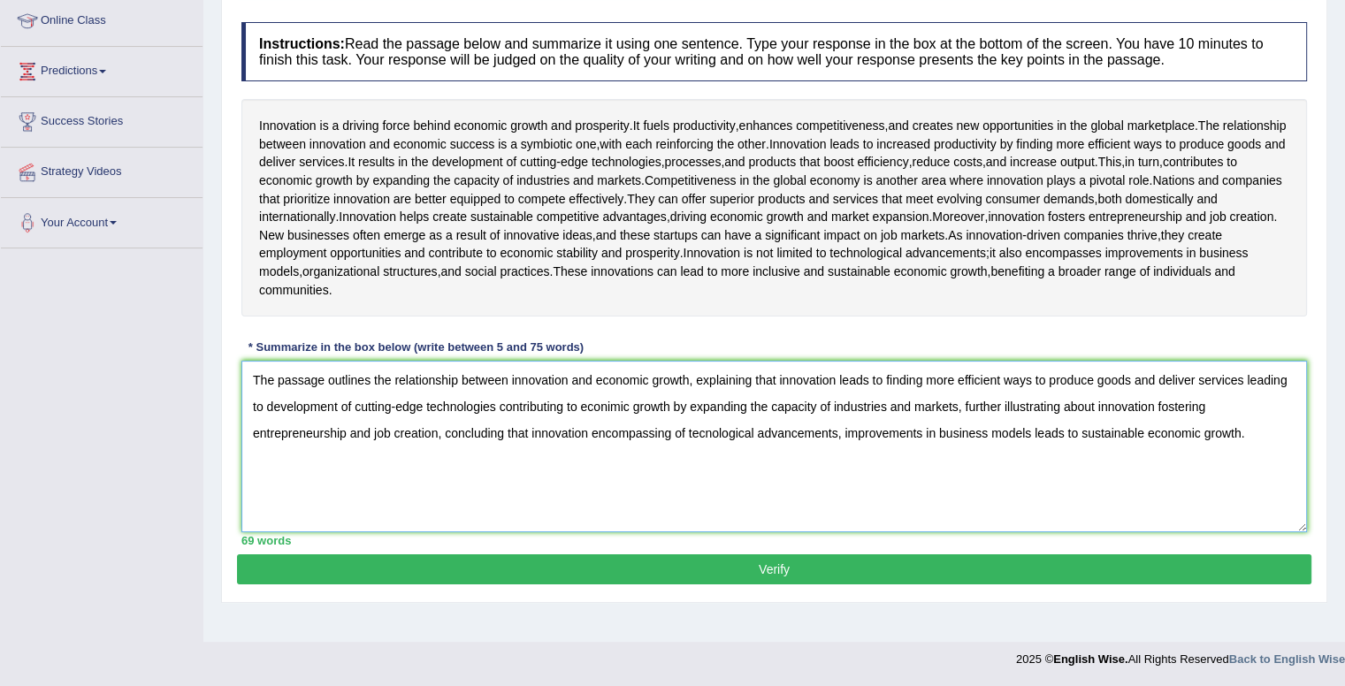
click at [612, 433] on textarea "The passage outlines the relationship between innovation and economic growth, e…" at bounding box center [774, 447] width 1066 height 172
click at [705, 459] on textarea "The passage outlines the relationship between innovation and economic growth, e…" at bounding box center [774, 447] width 1066 height 172
type textarea "The passage outlines the relationship between innovation and economic growth, e…"
click at [732, 585] on button "Verify" at bounding box center [774, 570] width 1075 height 30
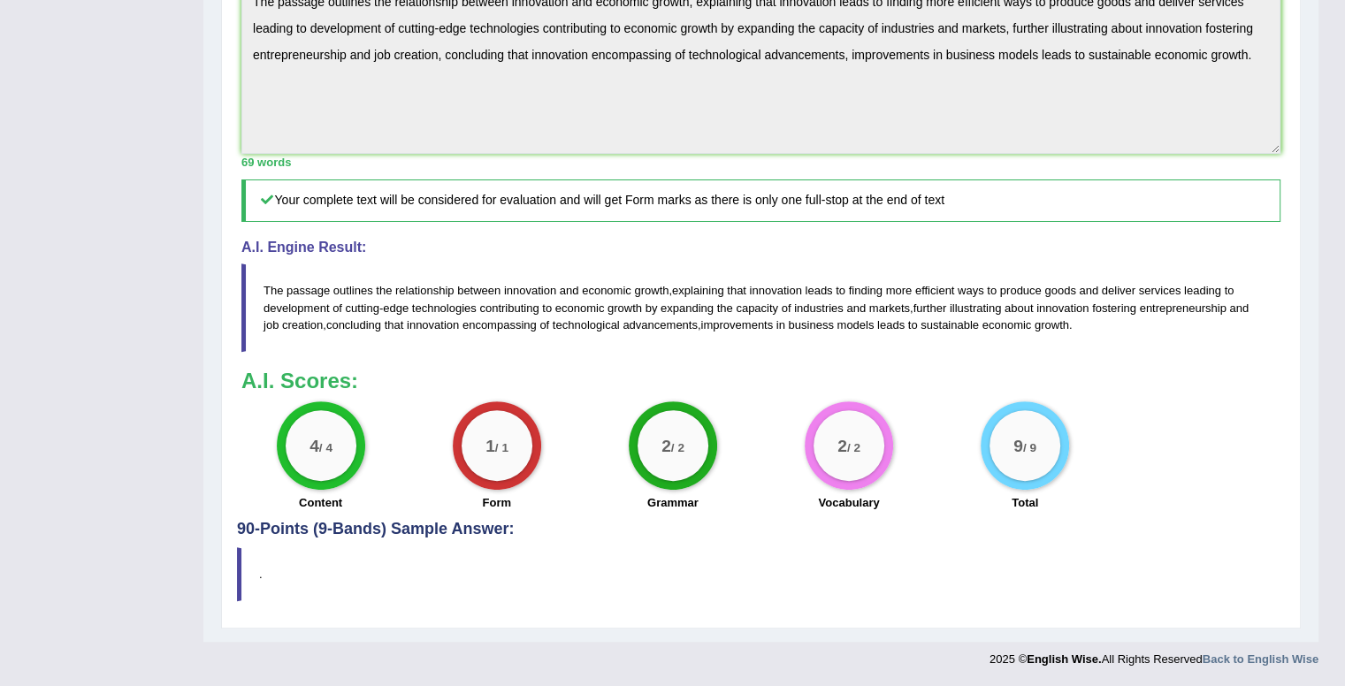
scroll to position [0, 0]
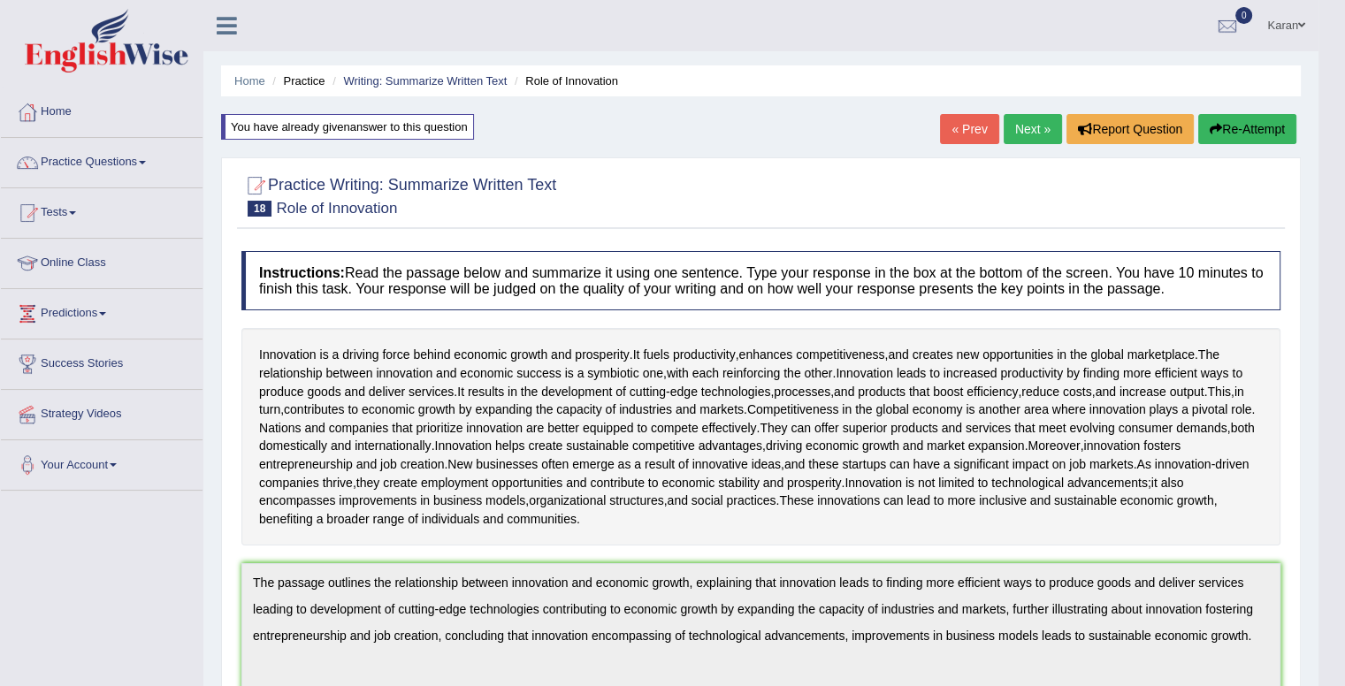
click at [1021, 127] on link "Next »" at bounding box center [1033, 129] width 58 height 30
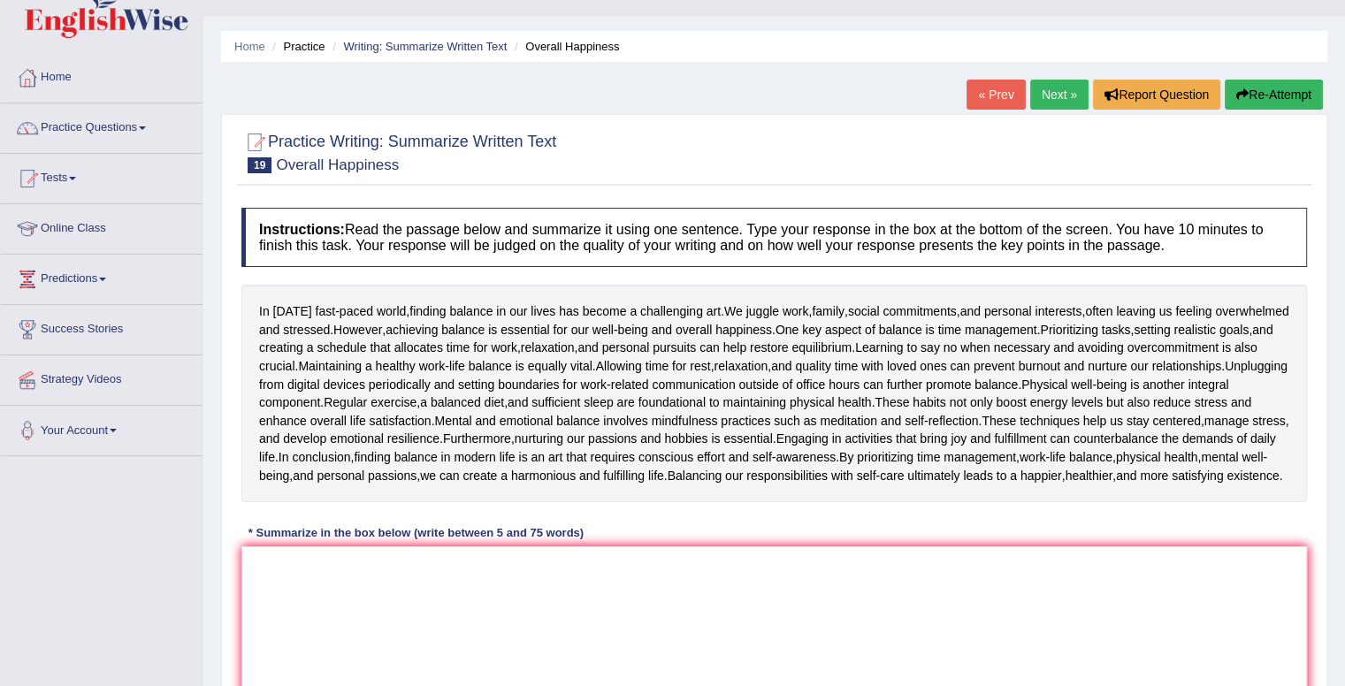
scroll to position [242, 0]
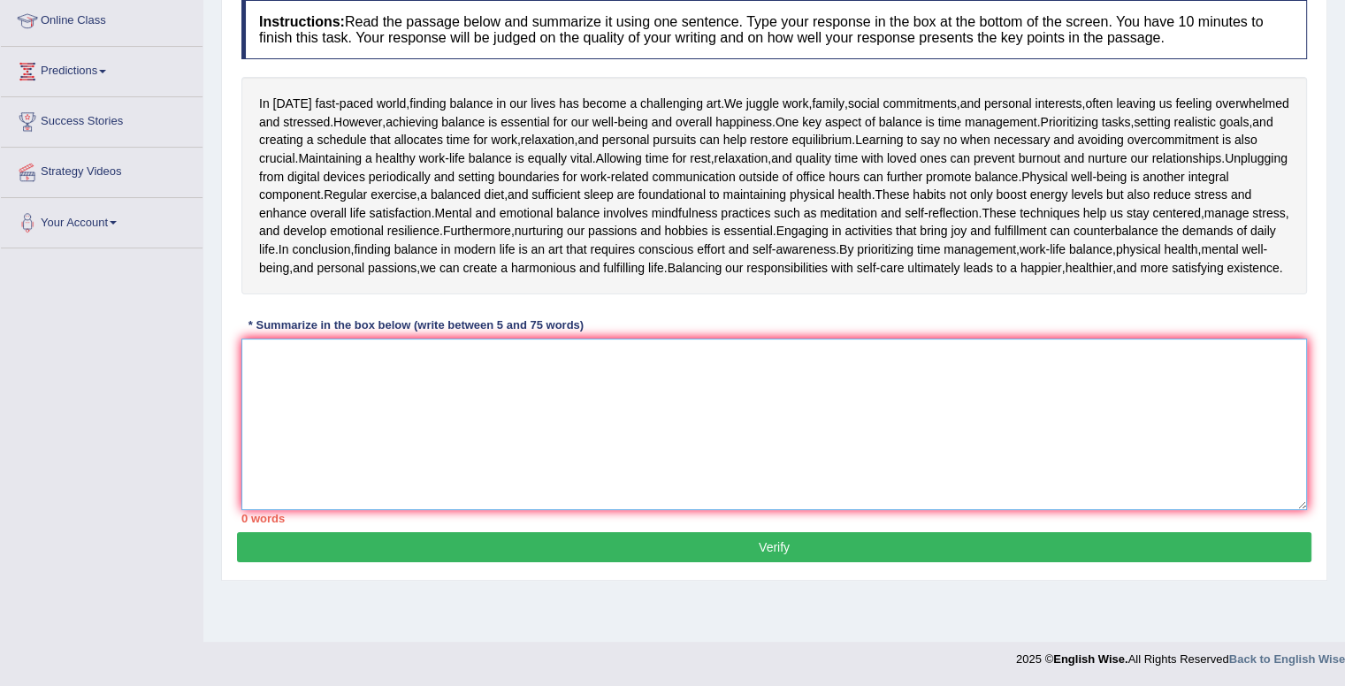
click at [638, 396] on textarea at bounding box center [774, 425] width 1066 height 172
